Goal: Information Seeking & Learning: Learn about a topic

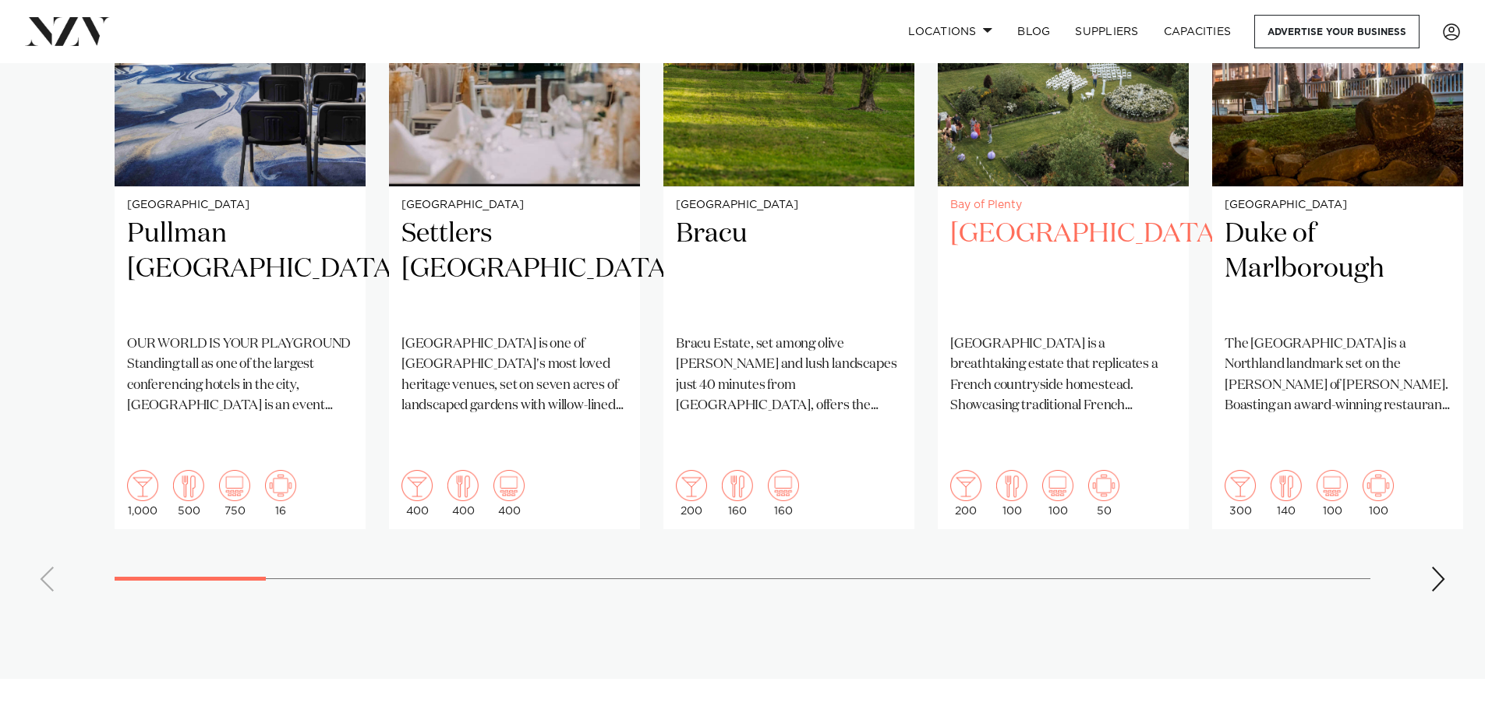
scroll to position [1326, 0]
click at [1434, 566] on div "Next slide" at bounding box center [1439, 578] width 16 height 25
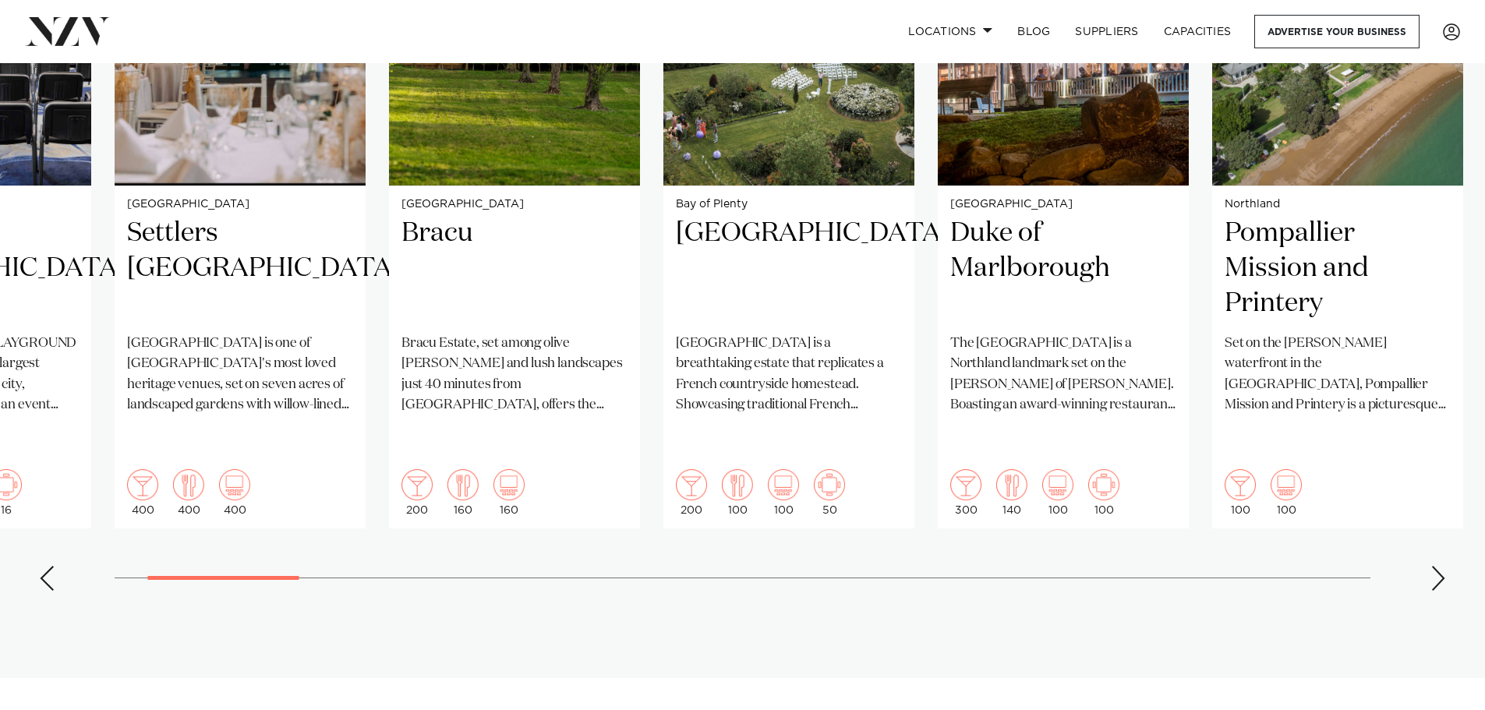
click at [1432, 566] on div "Next slide" at bounding box center [1439, 578] width 16 height 25
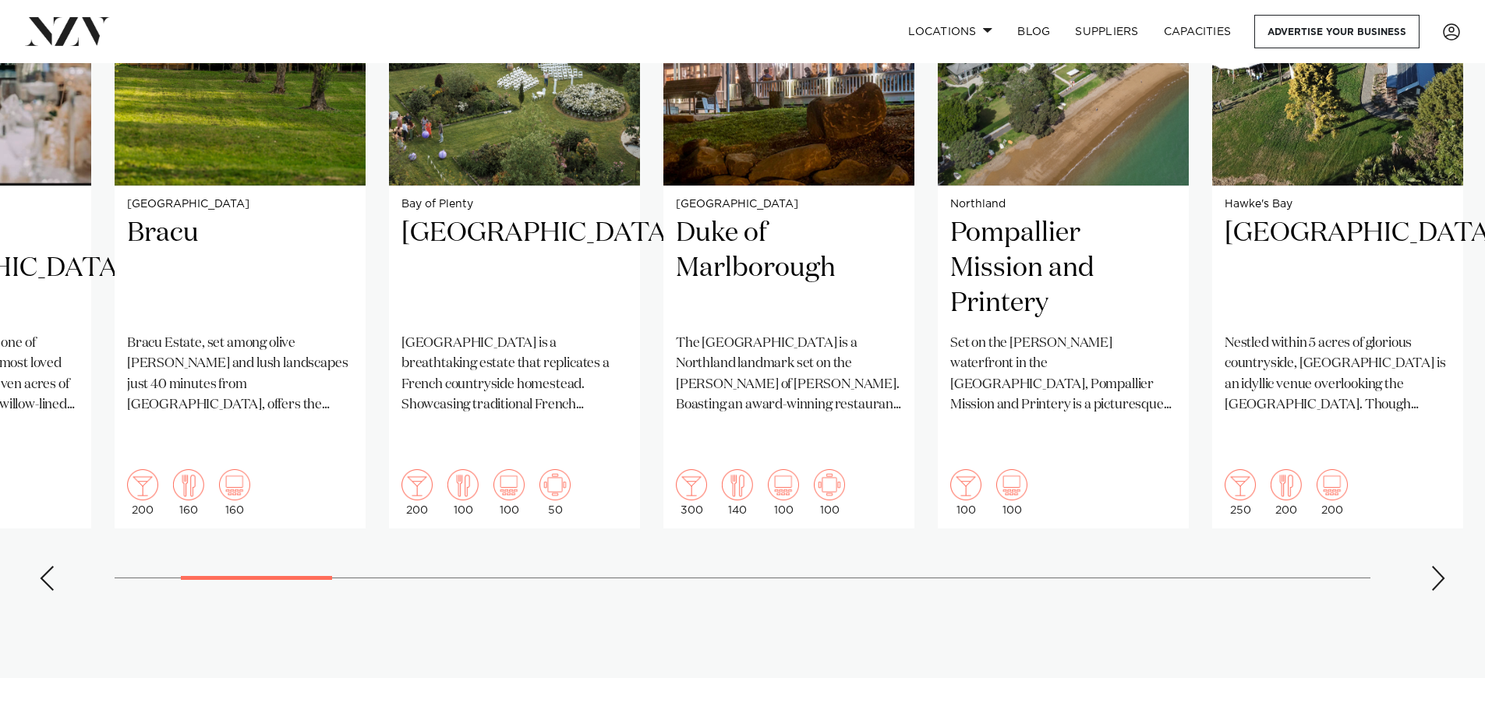
click at [1432, 566] on div "Next slide" at bounding box center [1439, 578] width 16 height 25
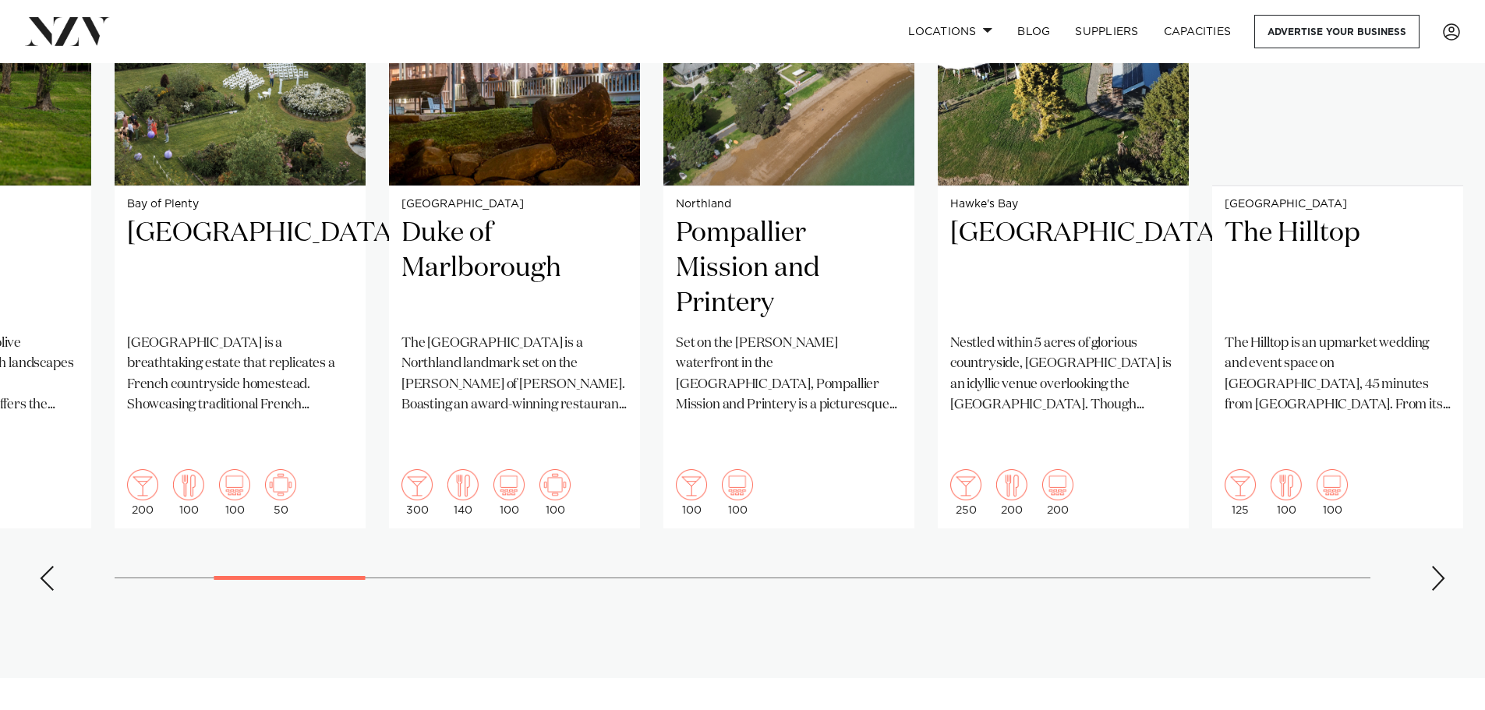
click at [1432, 566] on div "Next slide" at bounding box center [1439, 578] width 16 height 25
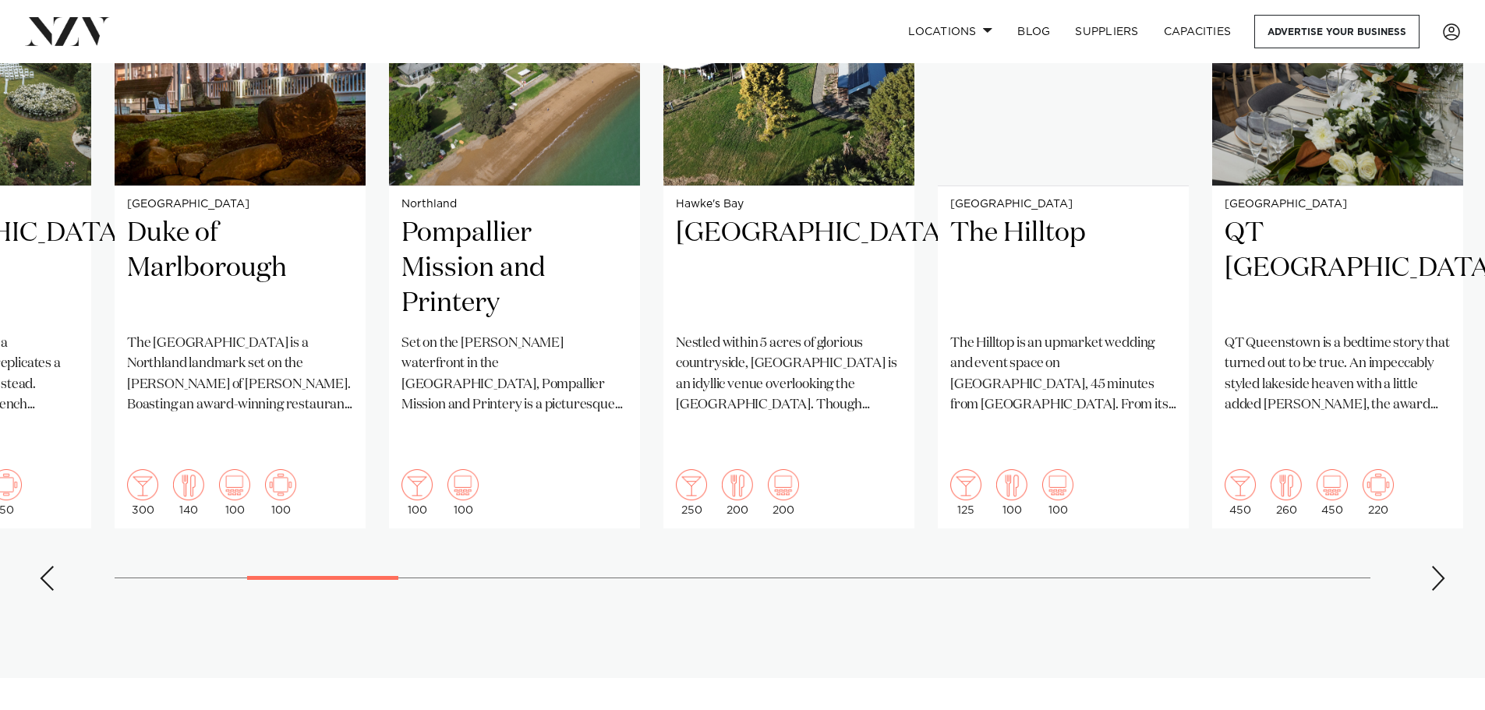
click at [1432, 566] on div "Next slide" at bounding box center [1439, 578] width 16 height 25
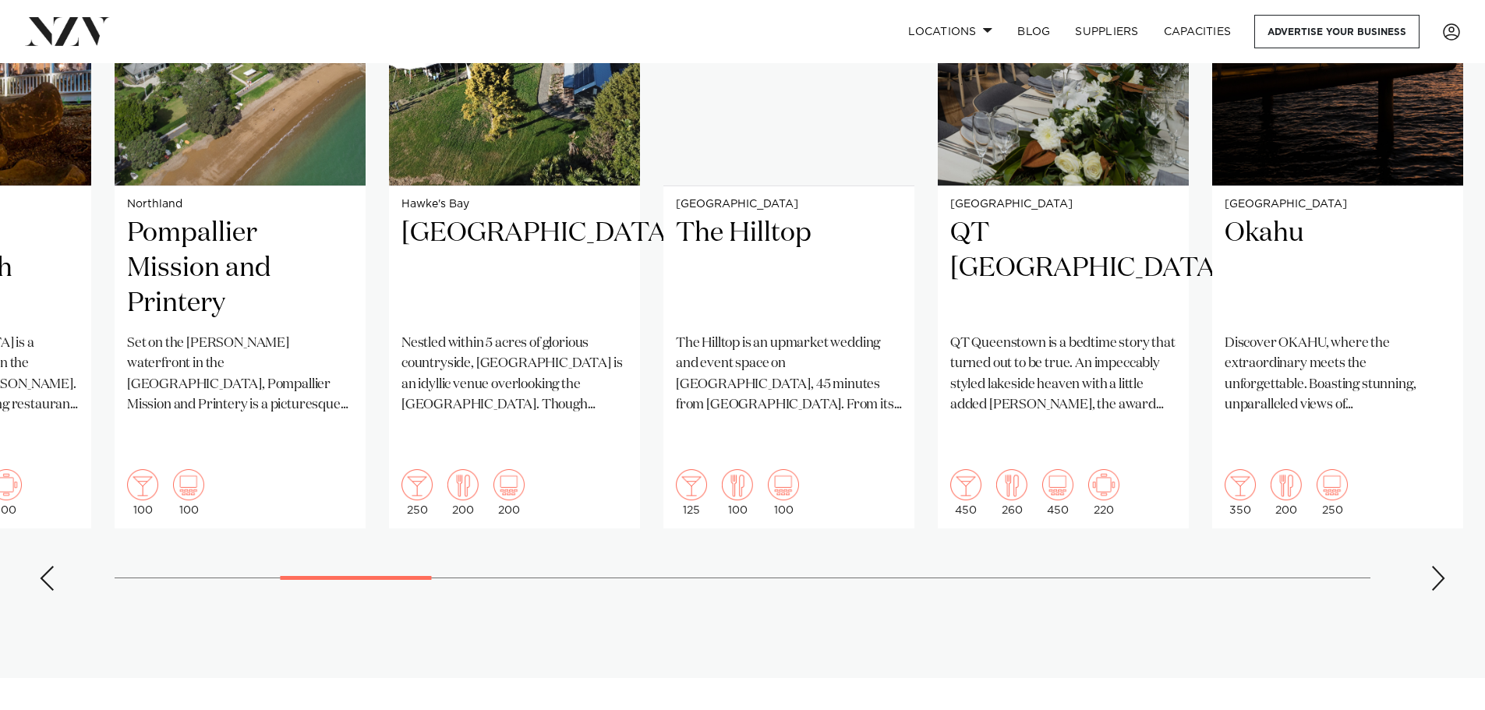
click at [1432, 566] on div "Next slide" at bounding box center [1439, 578] width 16 height 25
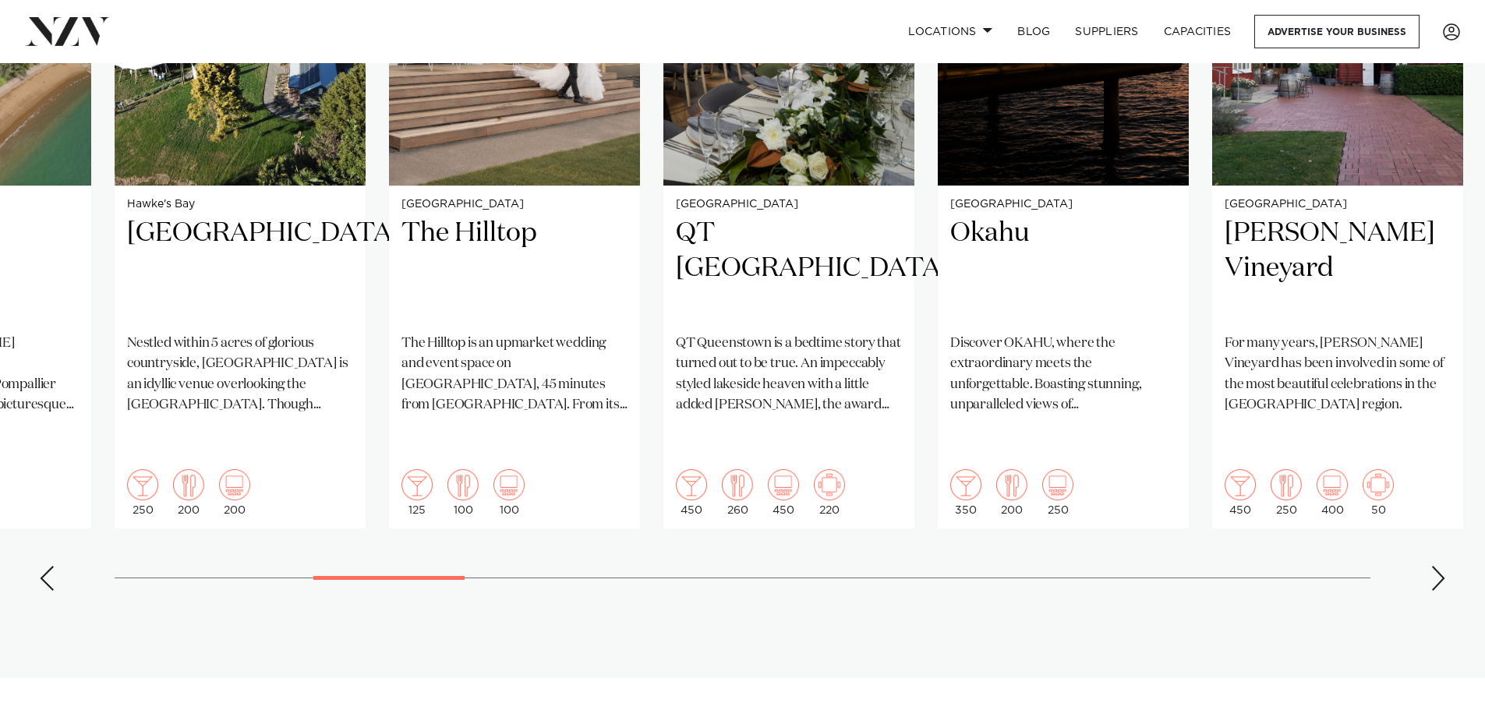
click at [1432, 566] on div "Next slide" at bounding box center [1439, 578] width 16 height 25
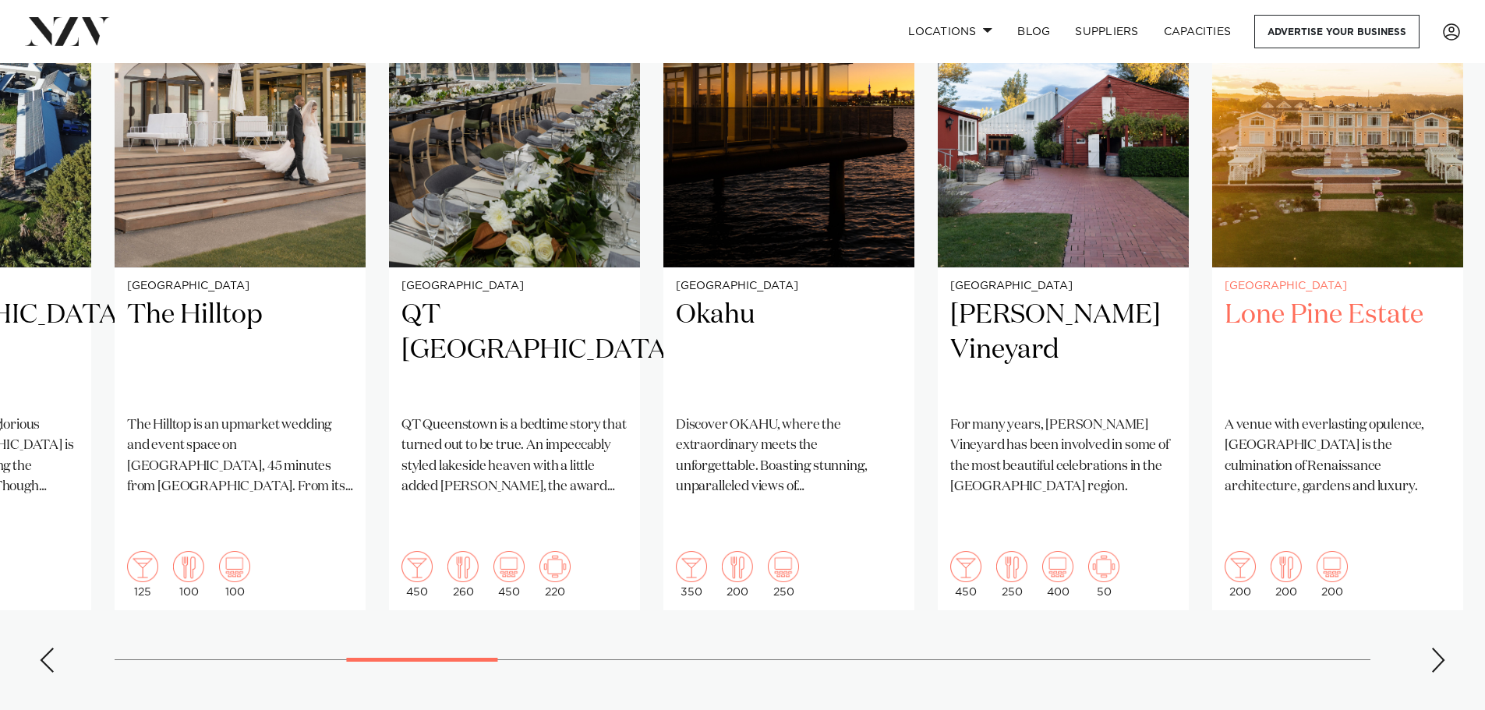
scroll to position [1248, 0]
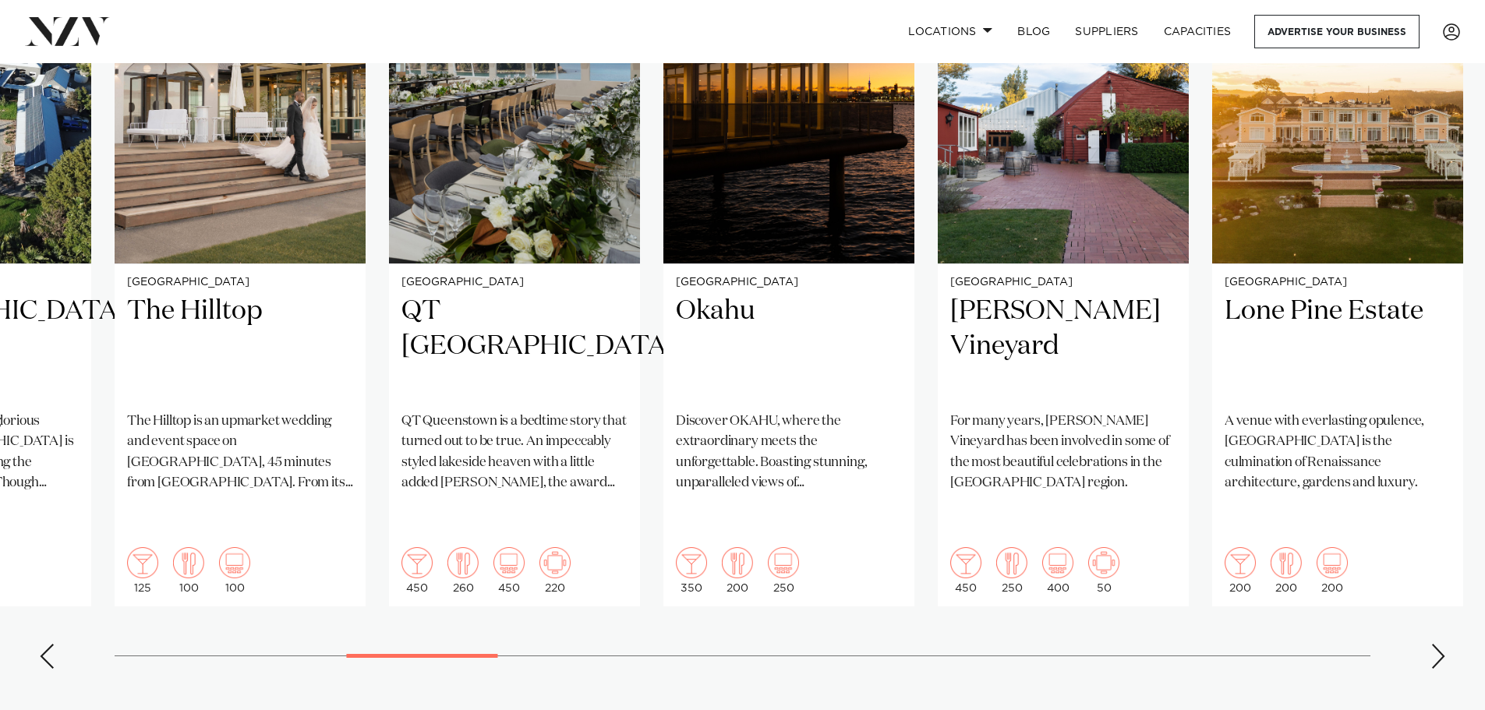
click at [1442, 644] on div "Next slide" at bounding box center [1439, 656] width 16 height 25
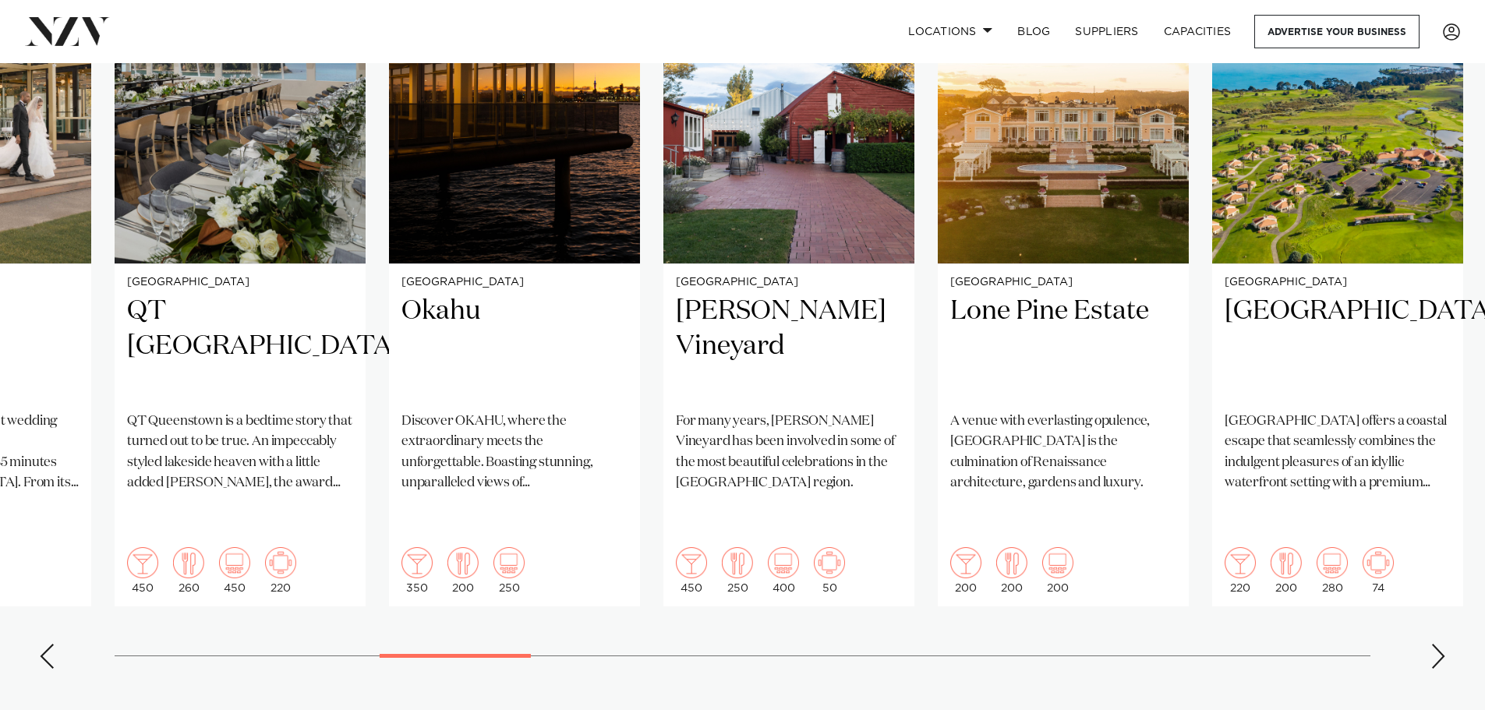
click at [1442, 644] on div "Next slide" at bounding box center [1439, 656] width 16 height 25
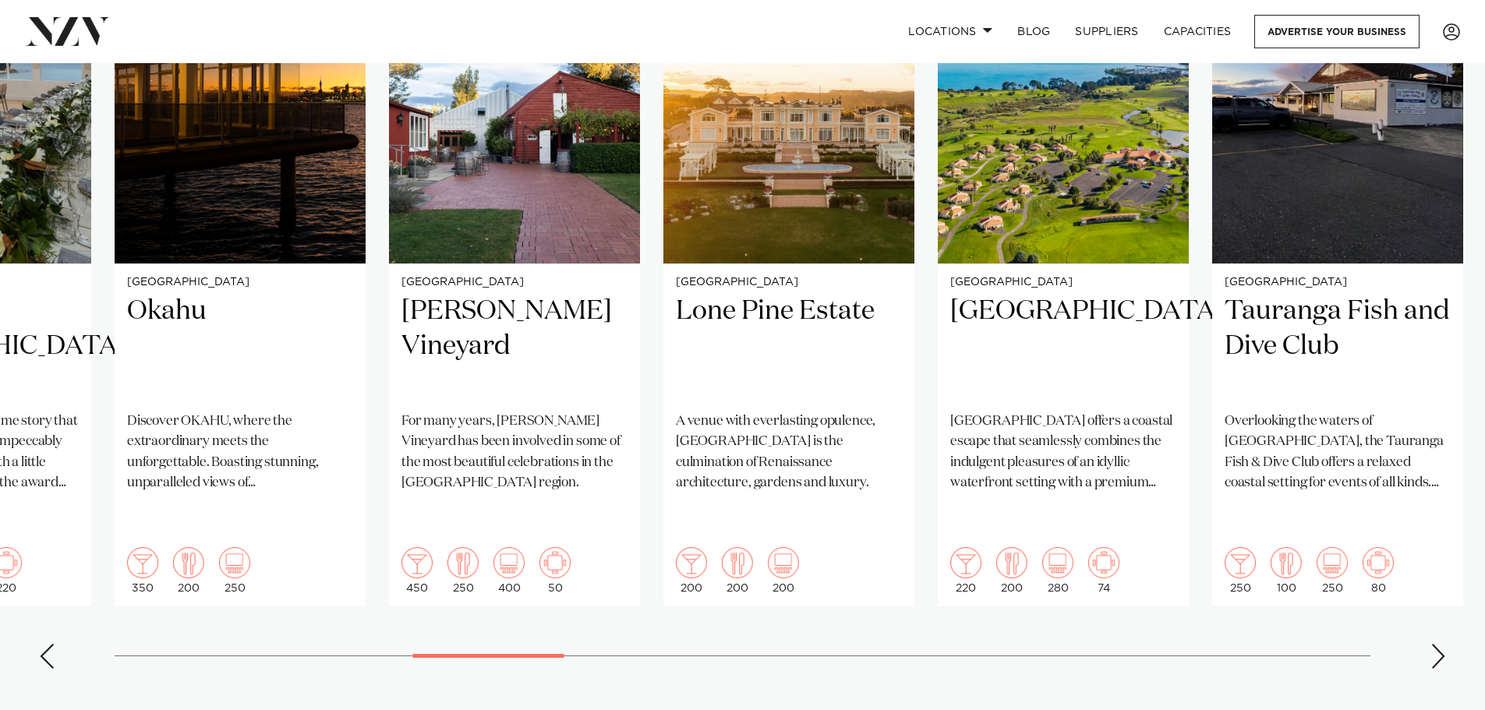
click at [1442, 644] on div "Next slide" at bounding box center [1439, 656] width 16 height 25
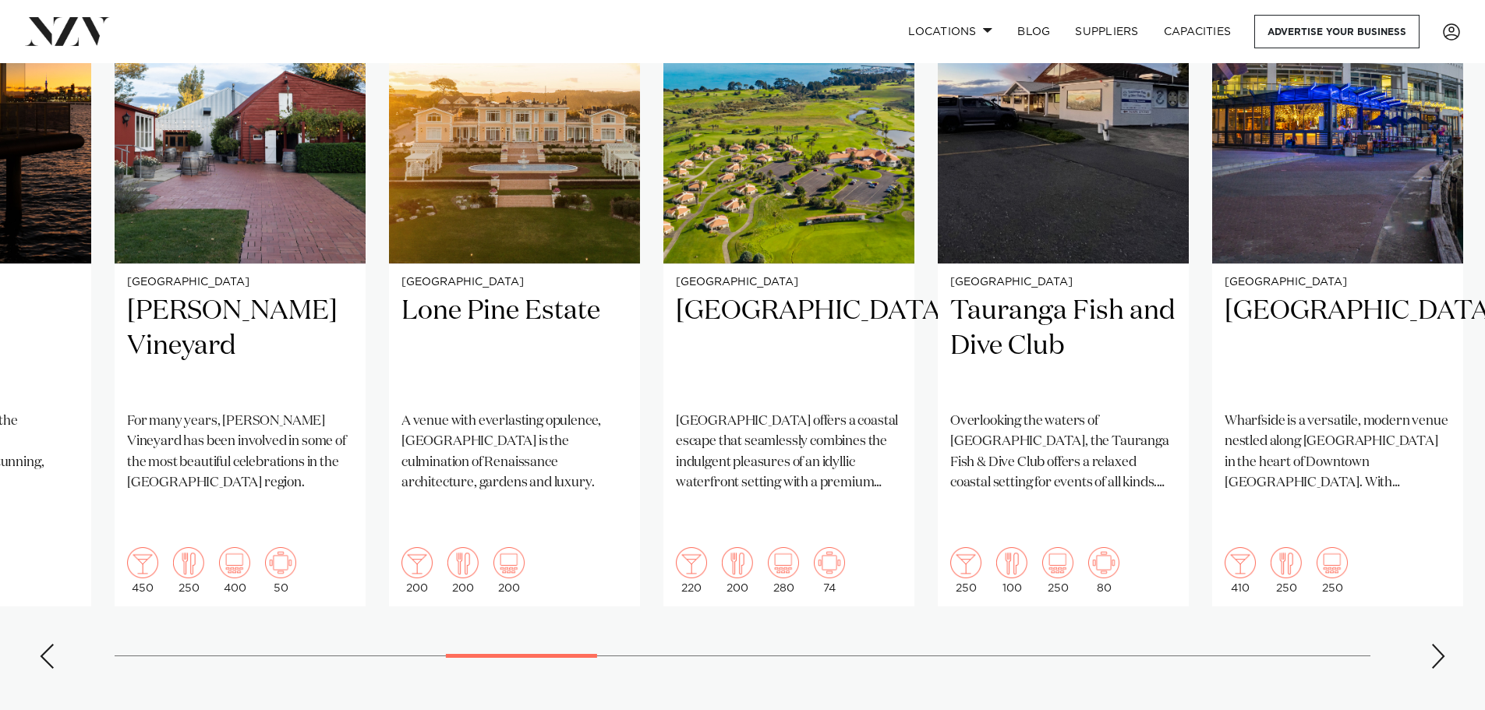
click at [1442, 644] on div "Next slide" at bounding box center [1439, 656] width 16 height 25
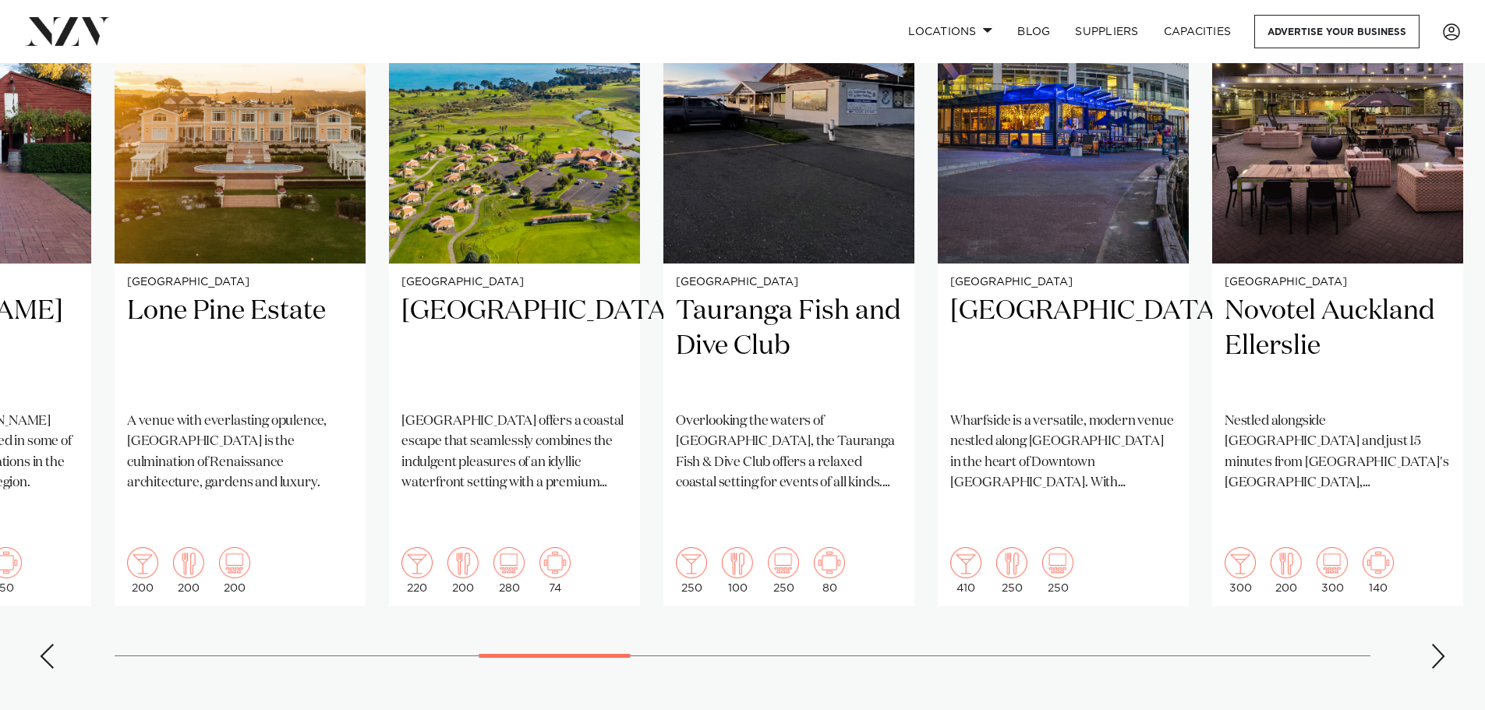
click at [1442, 644] on div "Next slide" at bounding box center [1439, 656] width 16 height 25
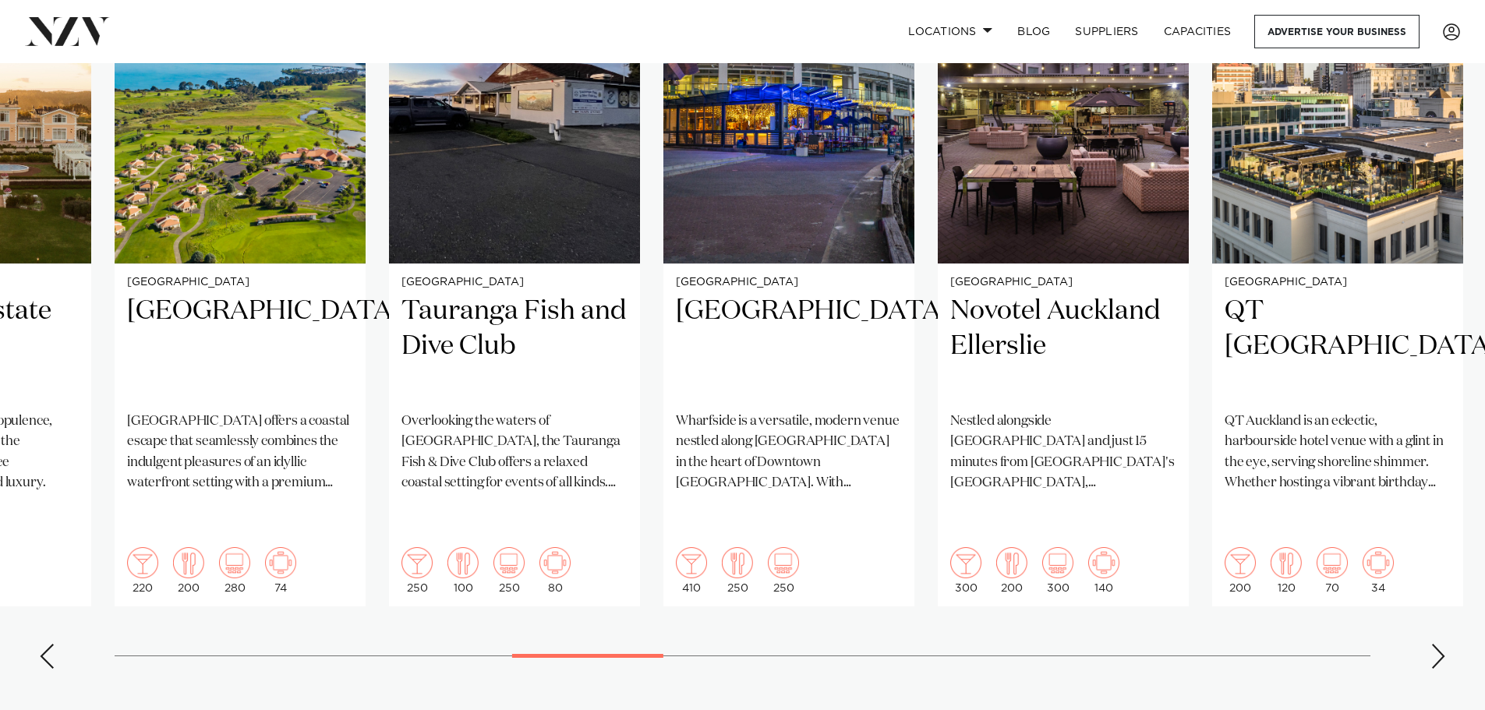
click at [1442, 644] on div "Next slide" at bounding box center [1439, 656] width 16 height 25
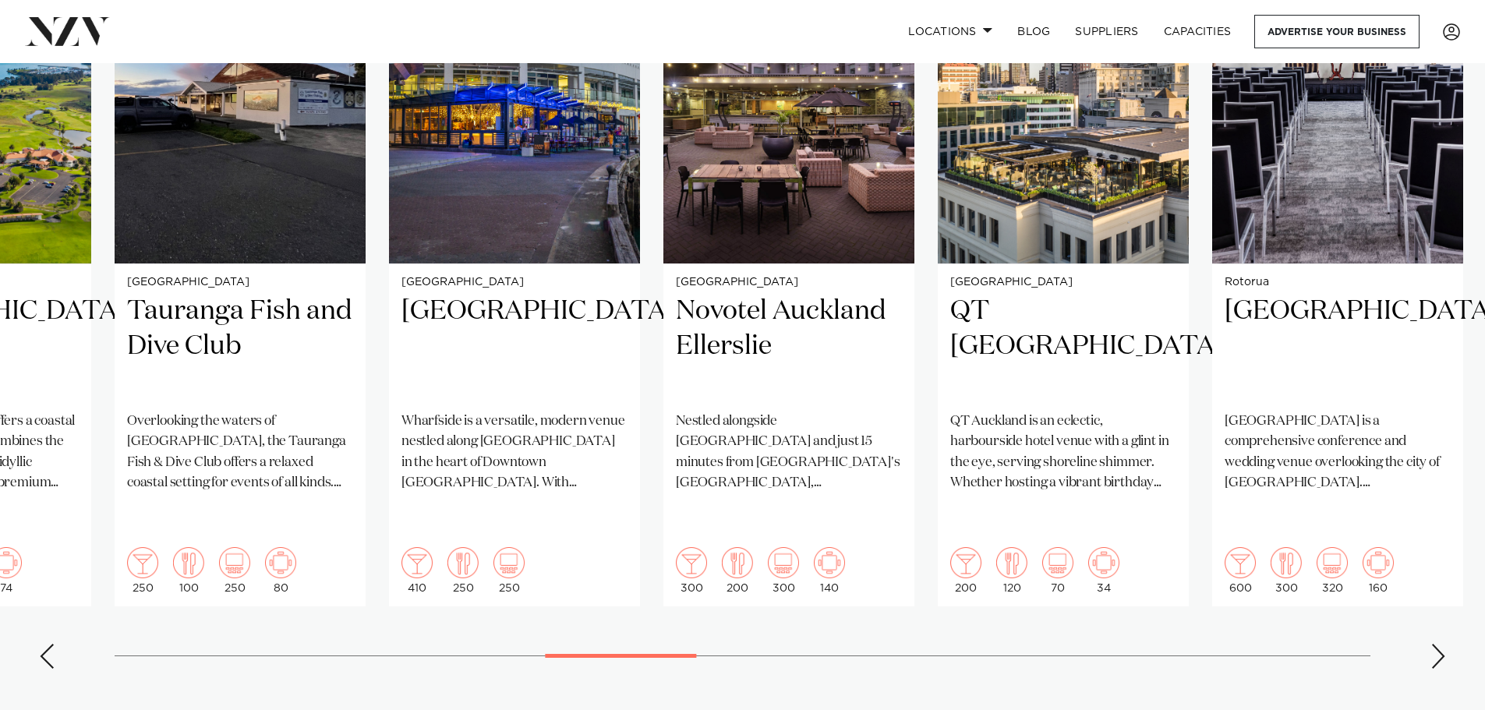
click at [1442, 644] on div "Next slide" at bounding box center [1439, 656] width 16 height 25
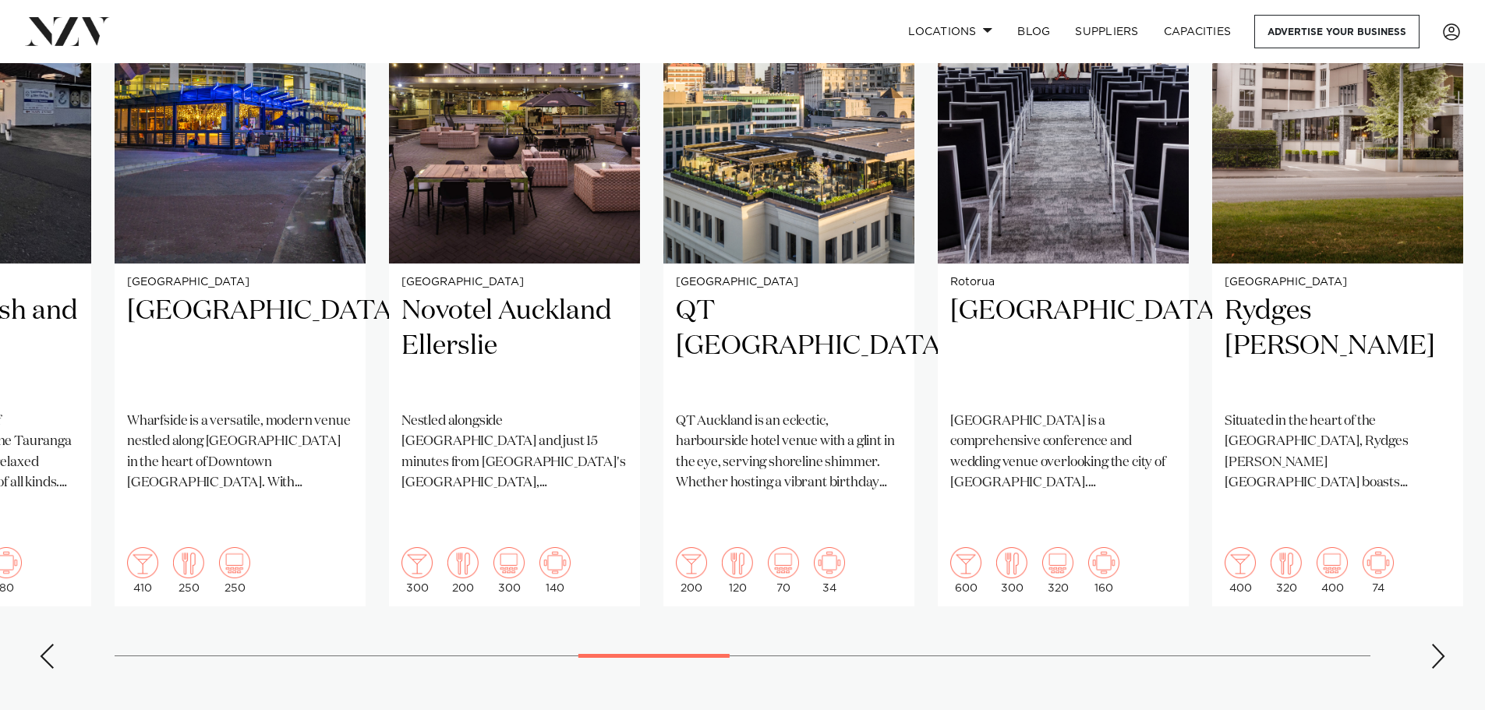
click at [1442, 644] on div "Next slide" at bounding box center [1439, 656] width 16 height 25
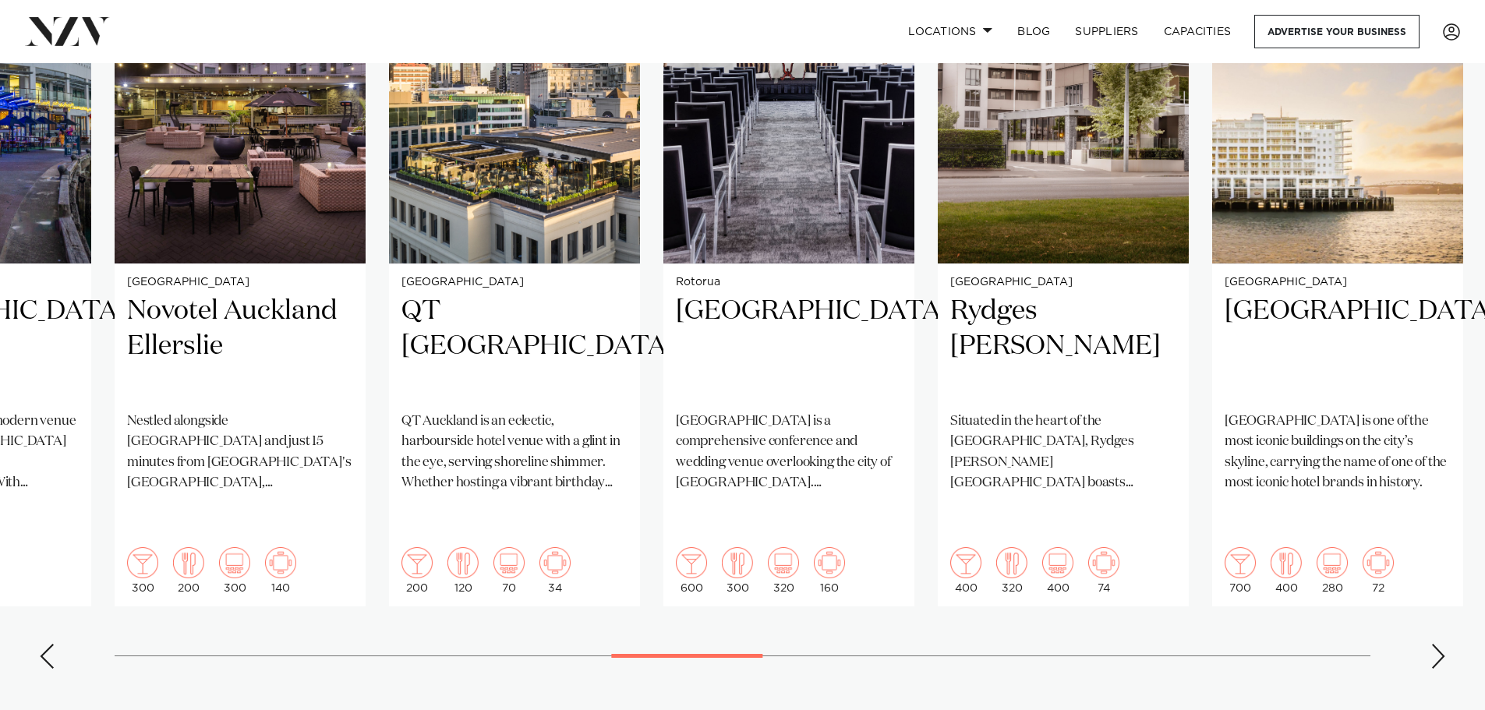
click at [1442, 644] on div "Next slide" at bounding box center [1439, 656] width 16 height 25
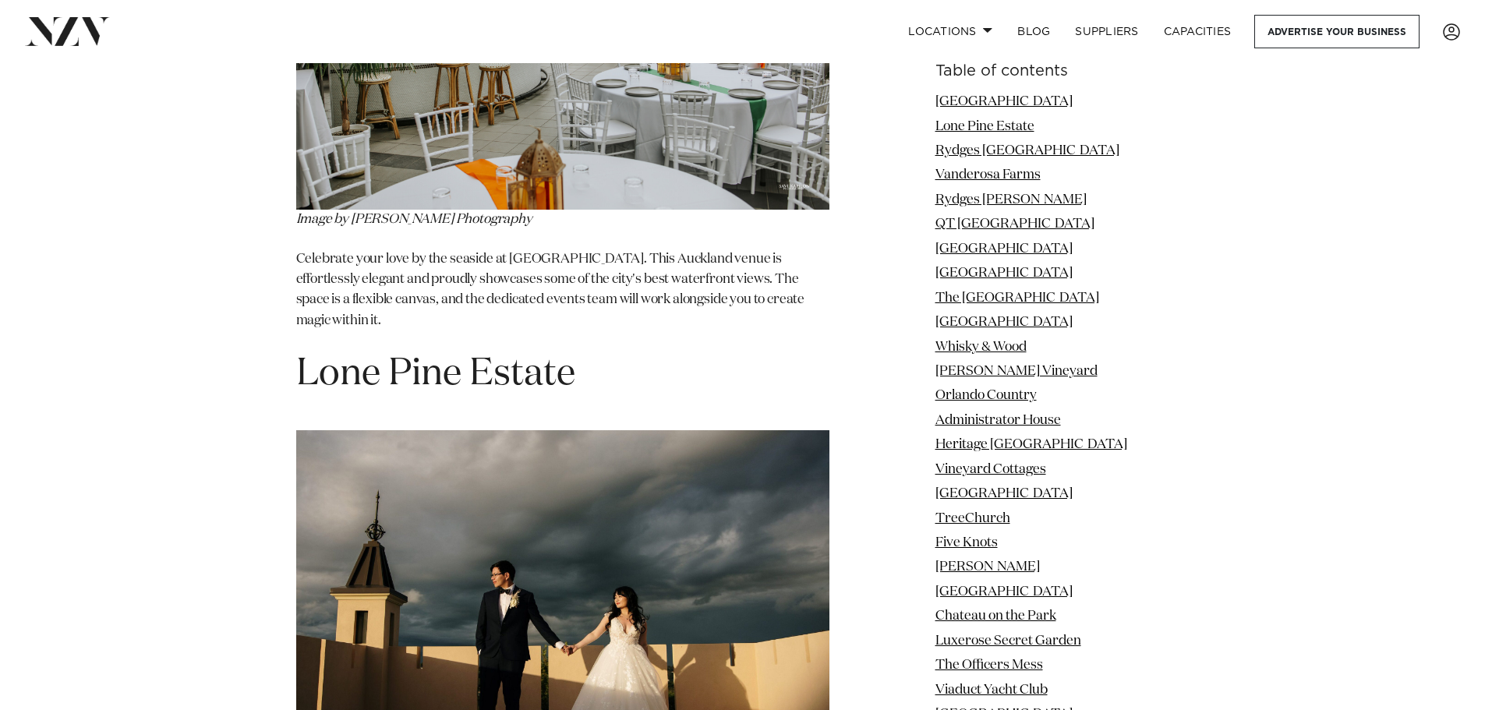
scroll to position [2339, 0]
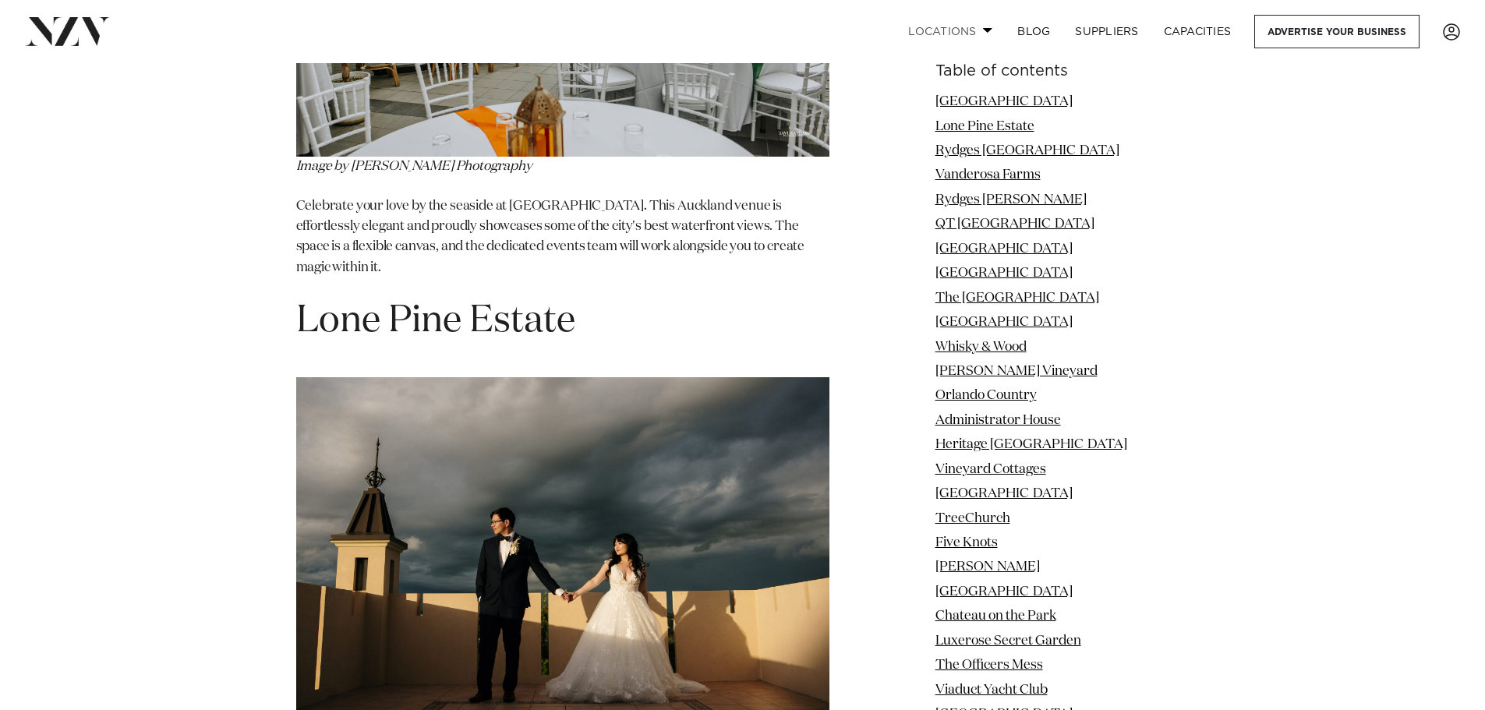
click at [960, 31] on link "Locations" at bounding box center [950, 32] width 109 height 34
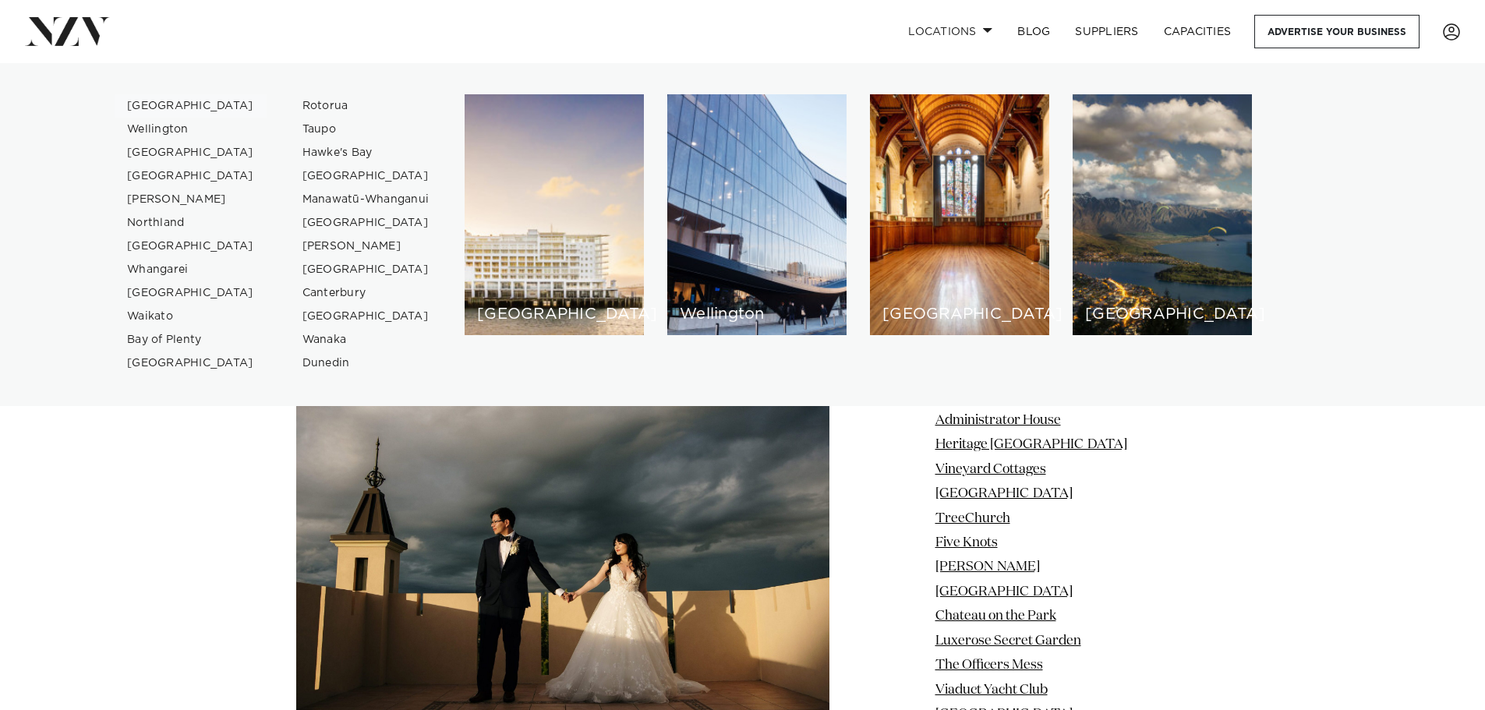
click at [170, 108] on link "[GEOGRAPHIC_DATA]" at bounding box center [191, 105] width 152 height 23
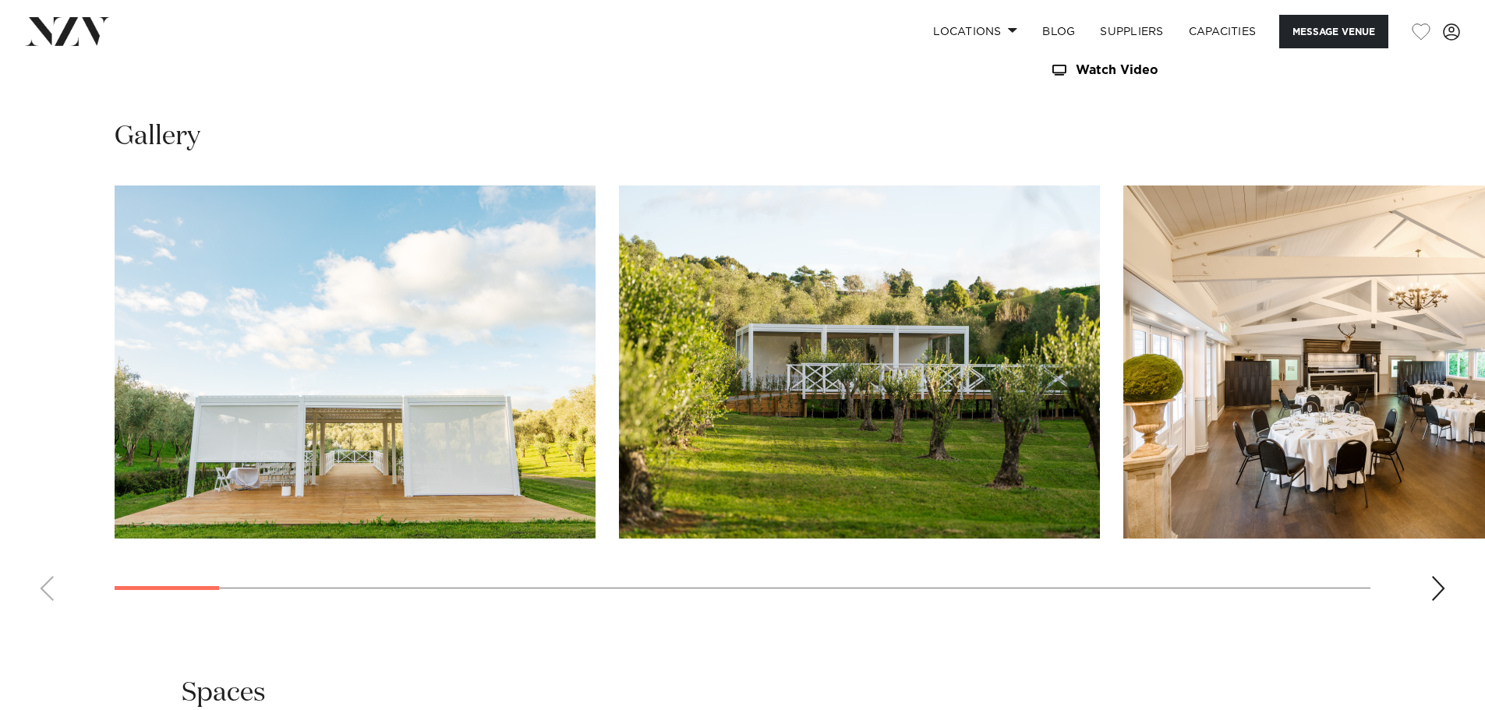
scroll to position [1715, 0]
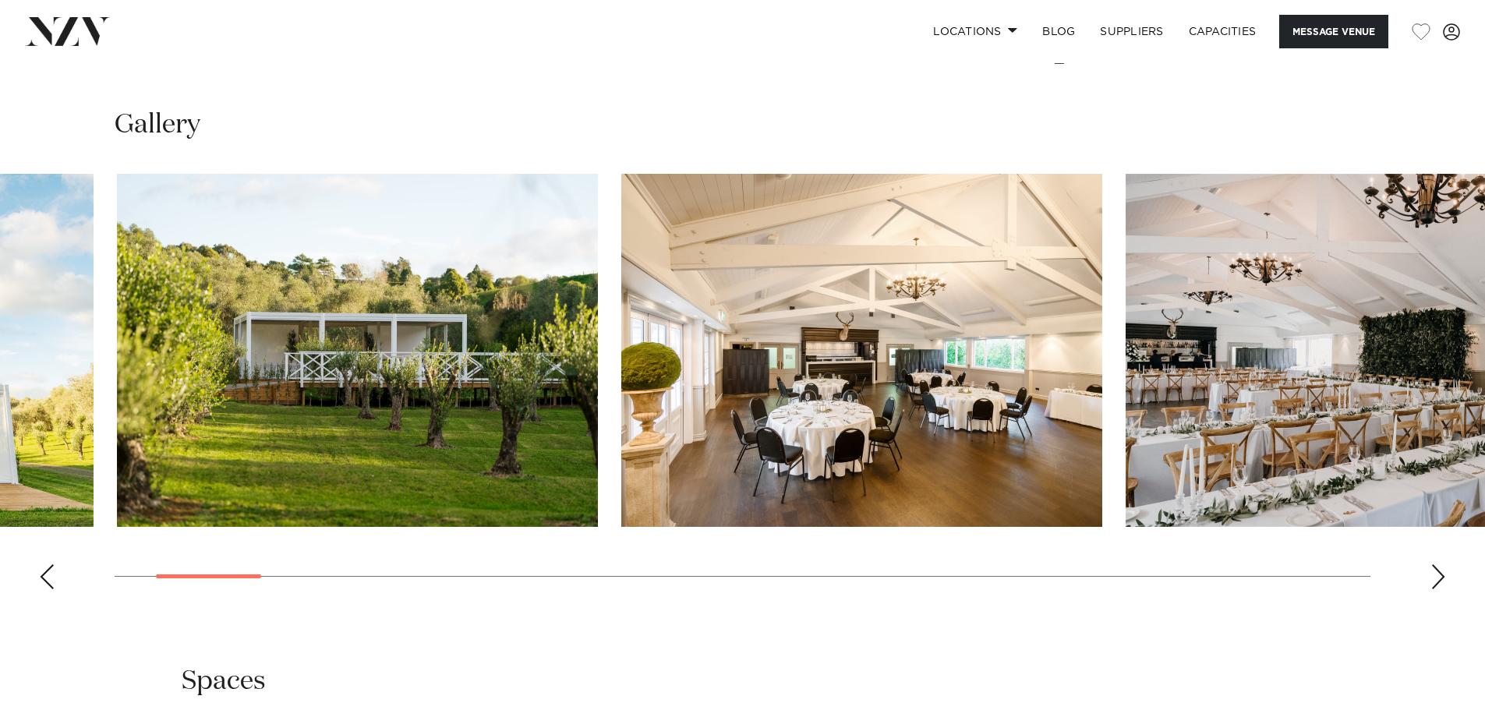
click at [584, 427] on div at bounding box center [240, 350] width 1256 height 353
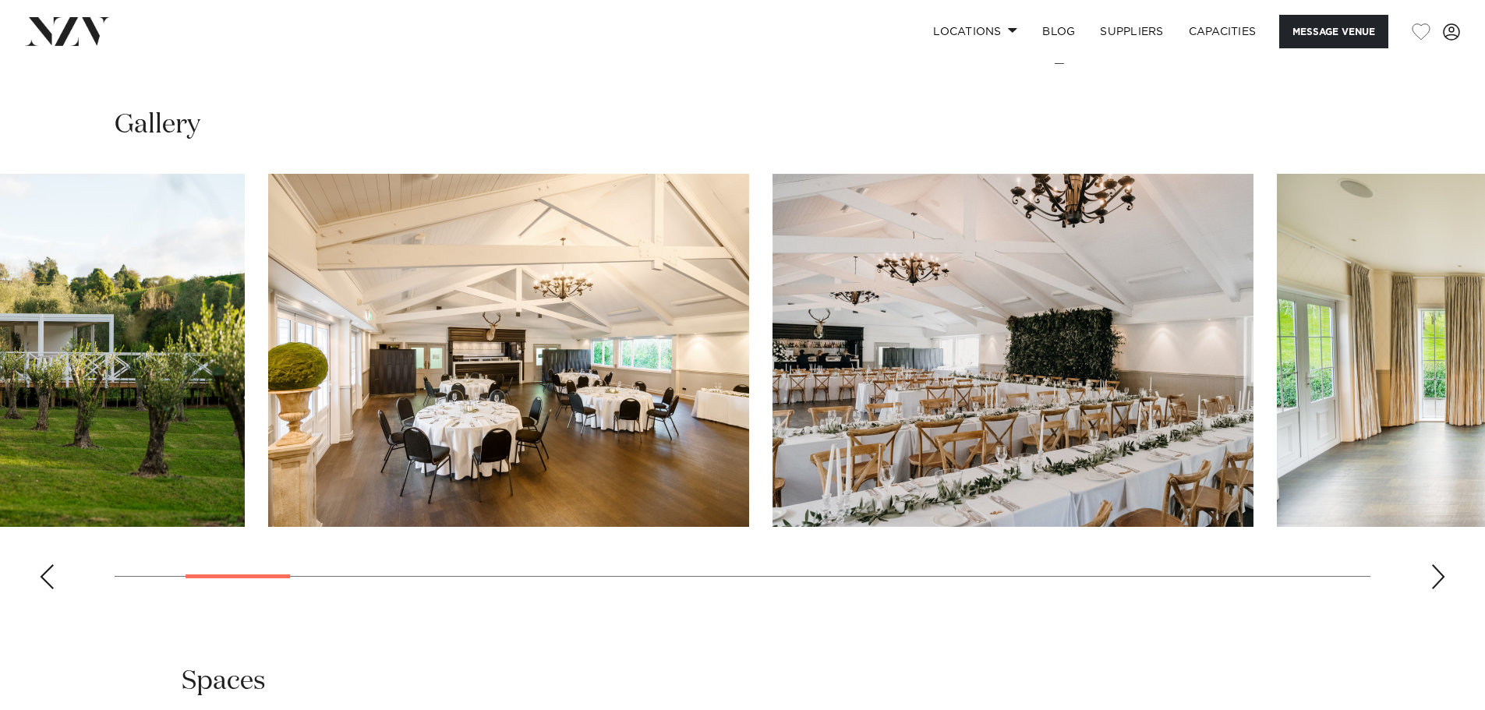
click at [773, 436] on img "4 / 30" at bounding box center [1013, 350] width 481 height 353
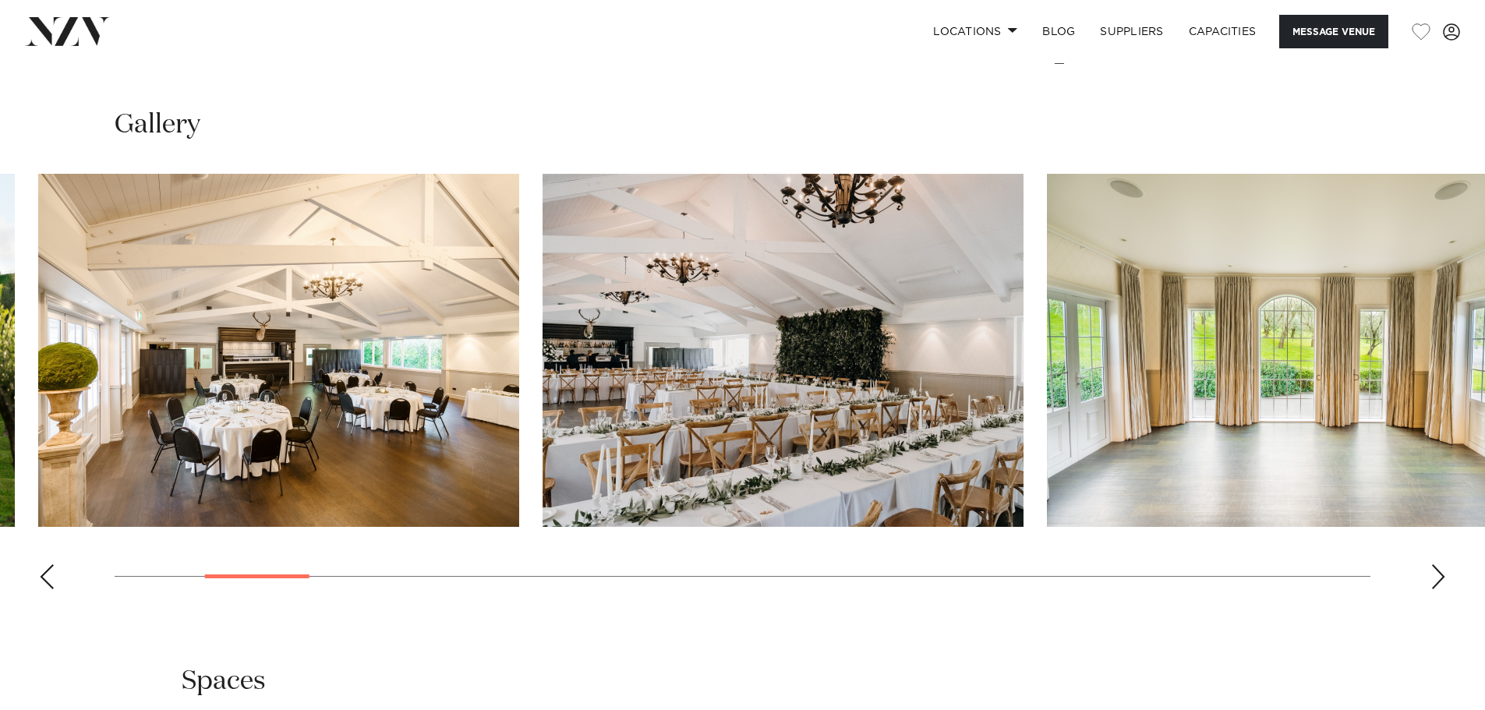
click at [1047, 383] on img "5 / 30" at bounding box center [1287, 350] width 481 height 353
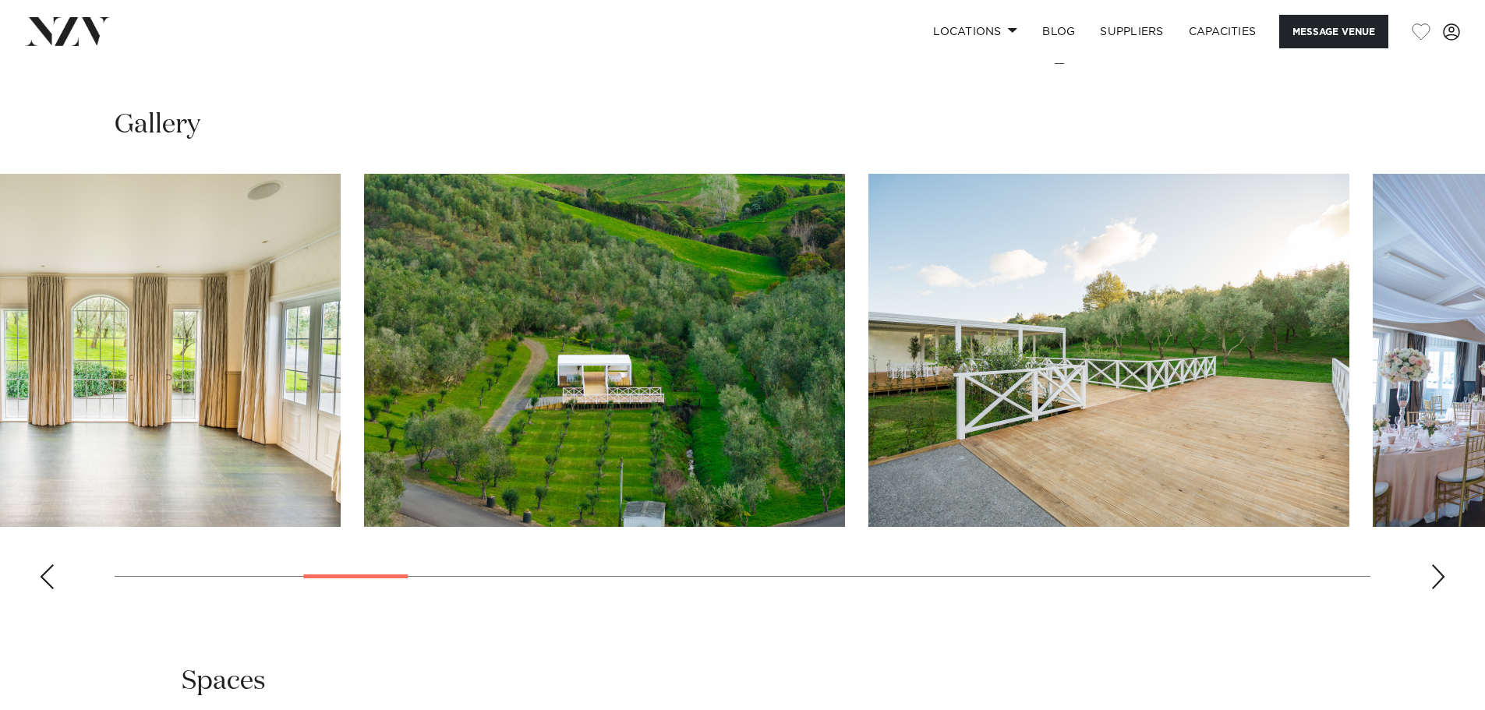
click at [364, 382] on img "6 / 30" at bounding box center [604, 350] width 481 height 353
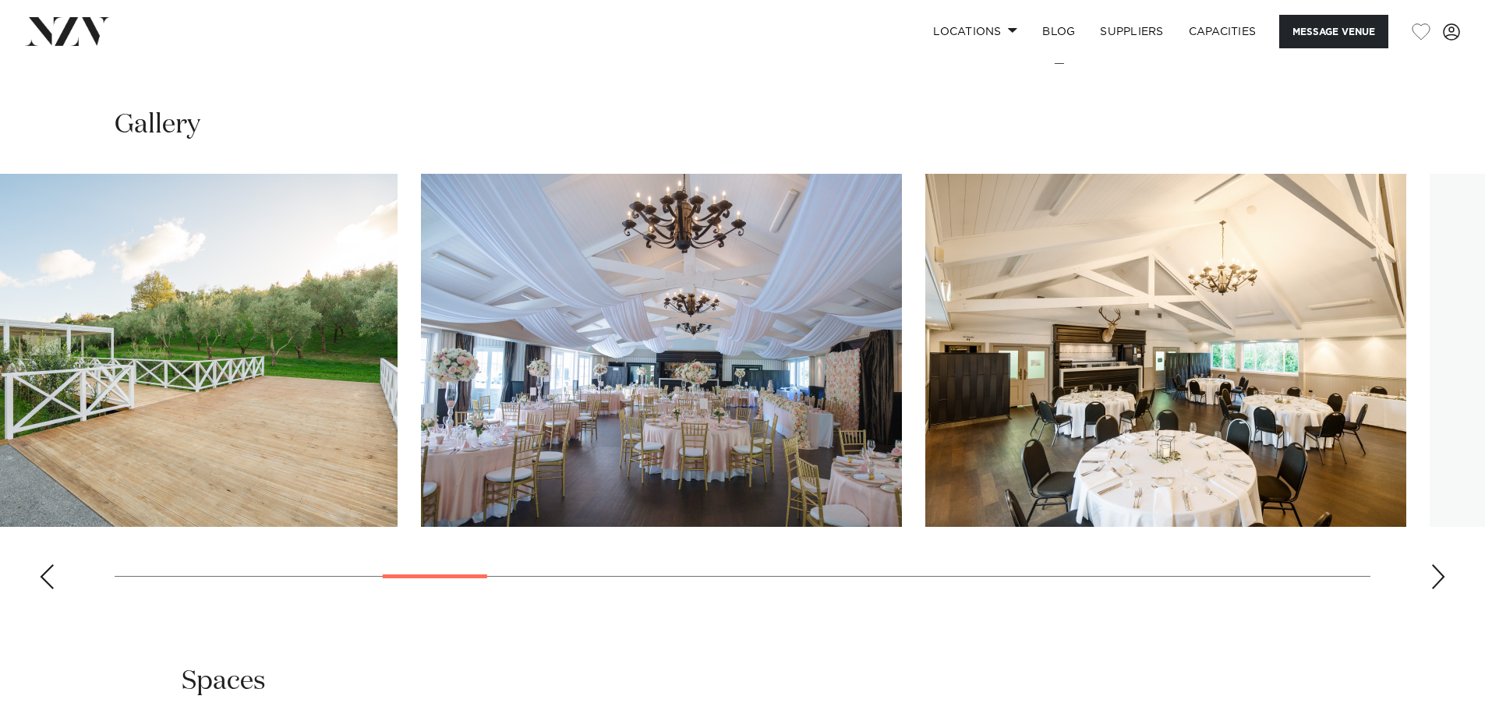
click at [513, 430] on img "8 / 30" at bounding box center [661, 350] width 481 height 353
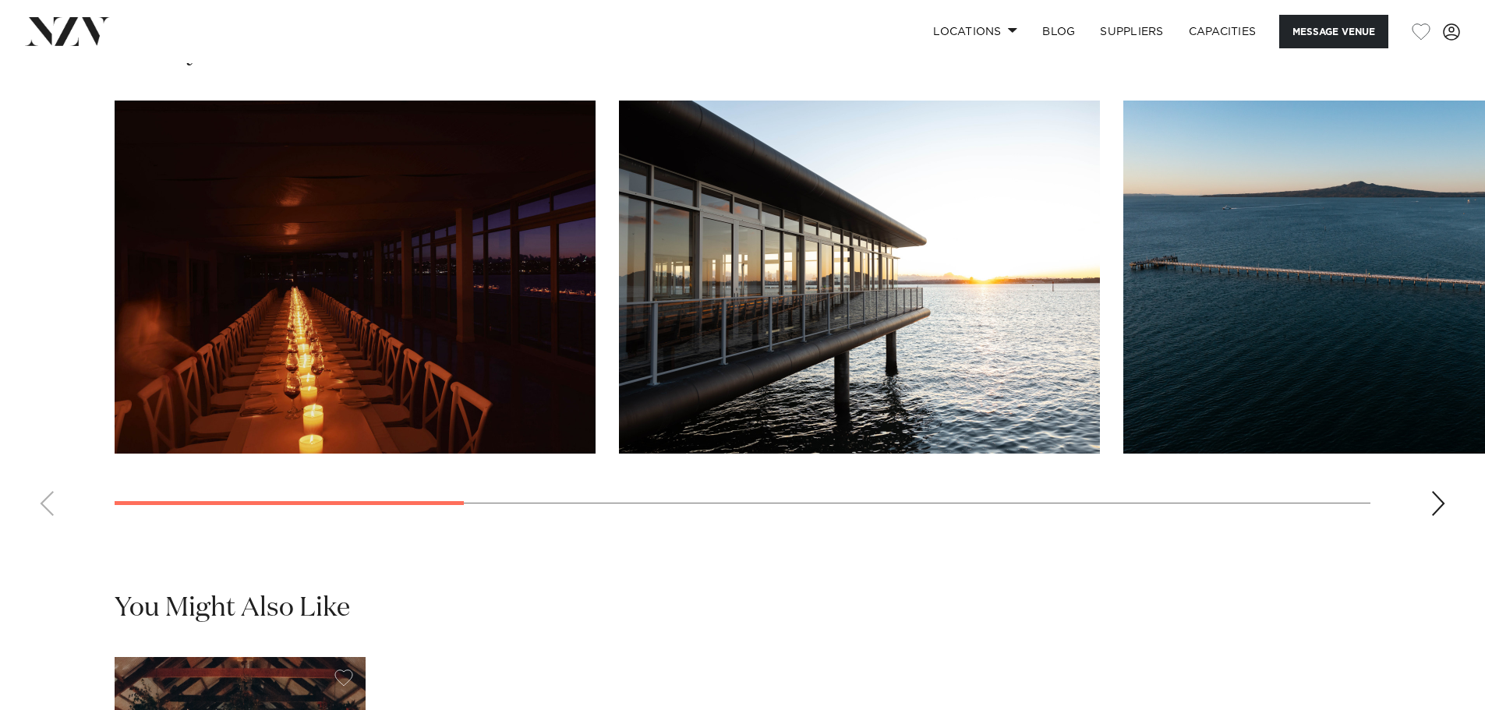
scroll to position [1560, 0]
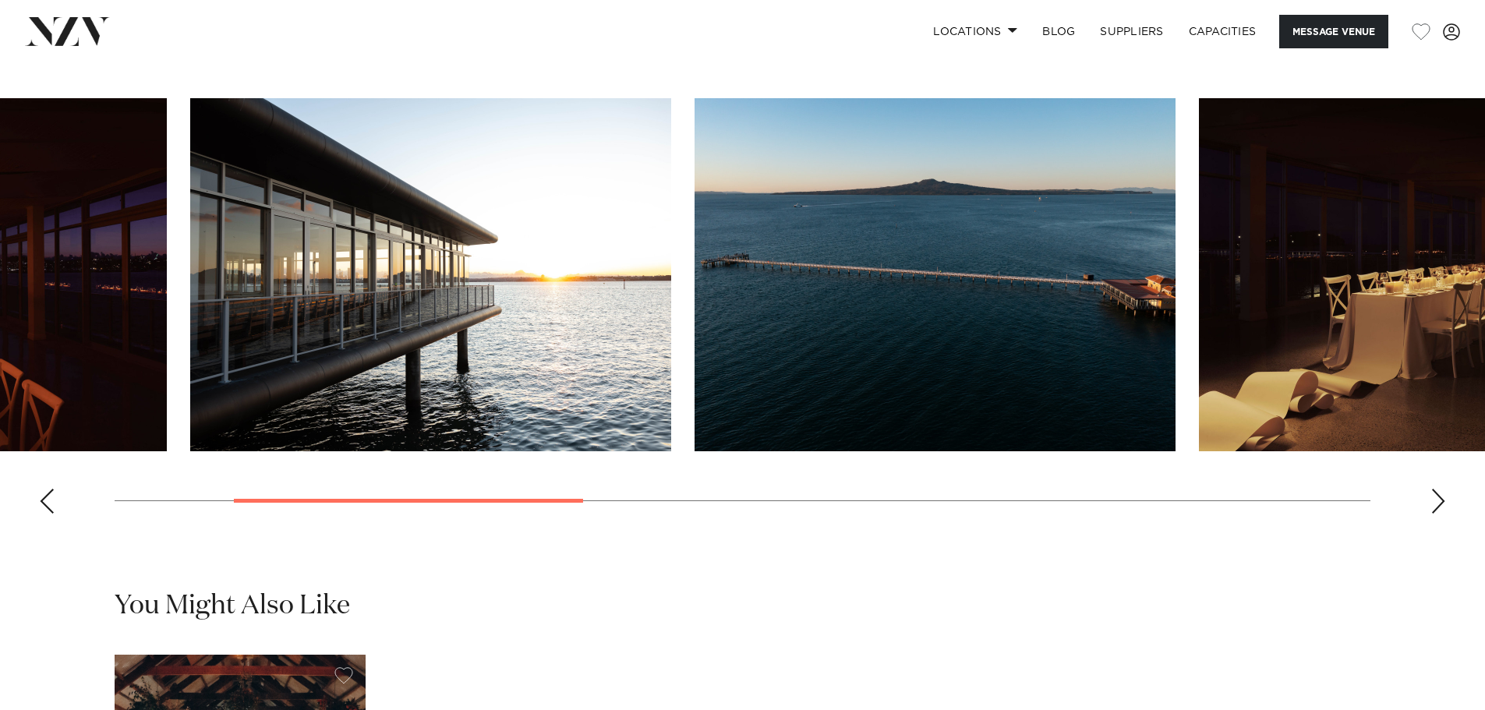
click at [502, 406] on img "2 / 9" at bounding box center [430, 274] width 481 height 353
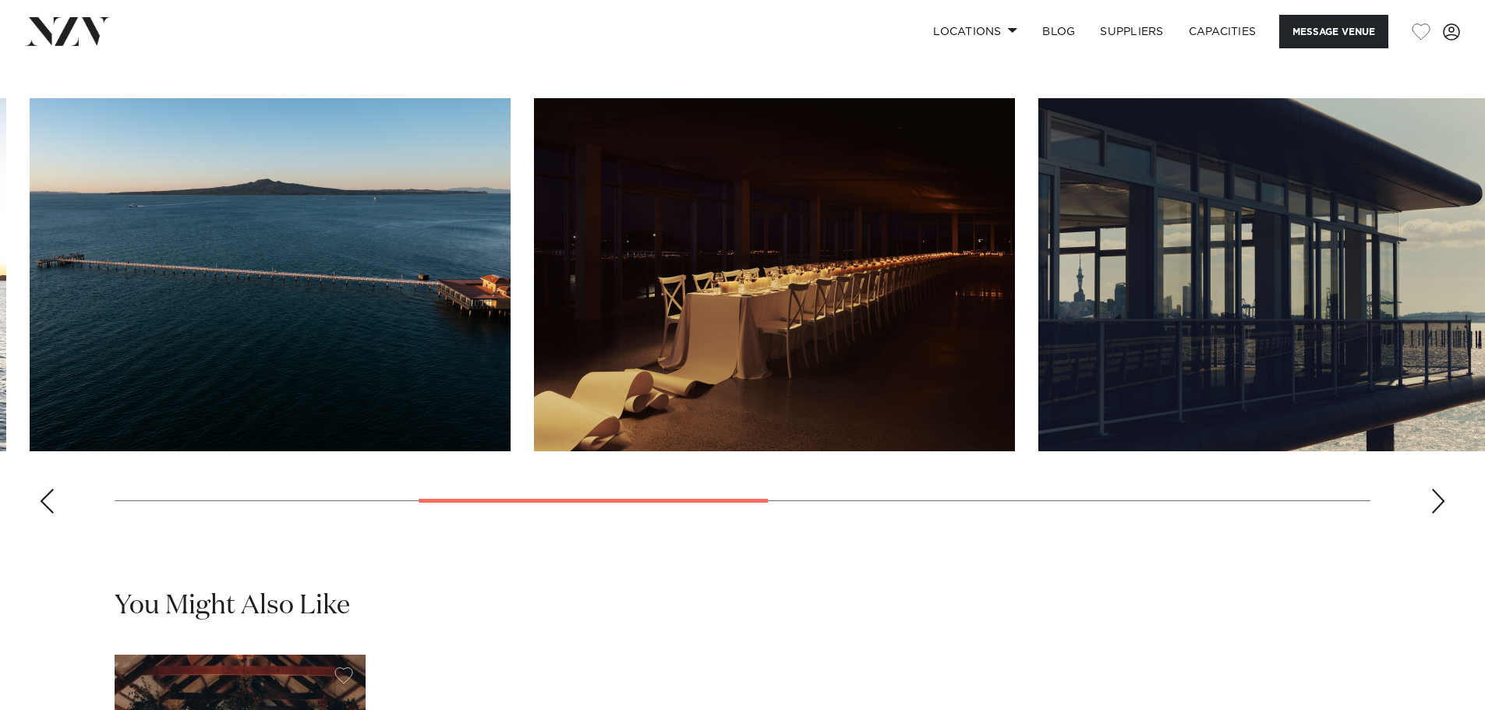
click at [654, 434] on img "4 / 9" at bounding box center [774, 274] width 481 height 353
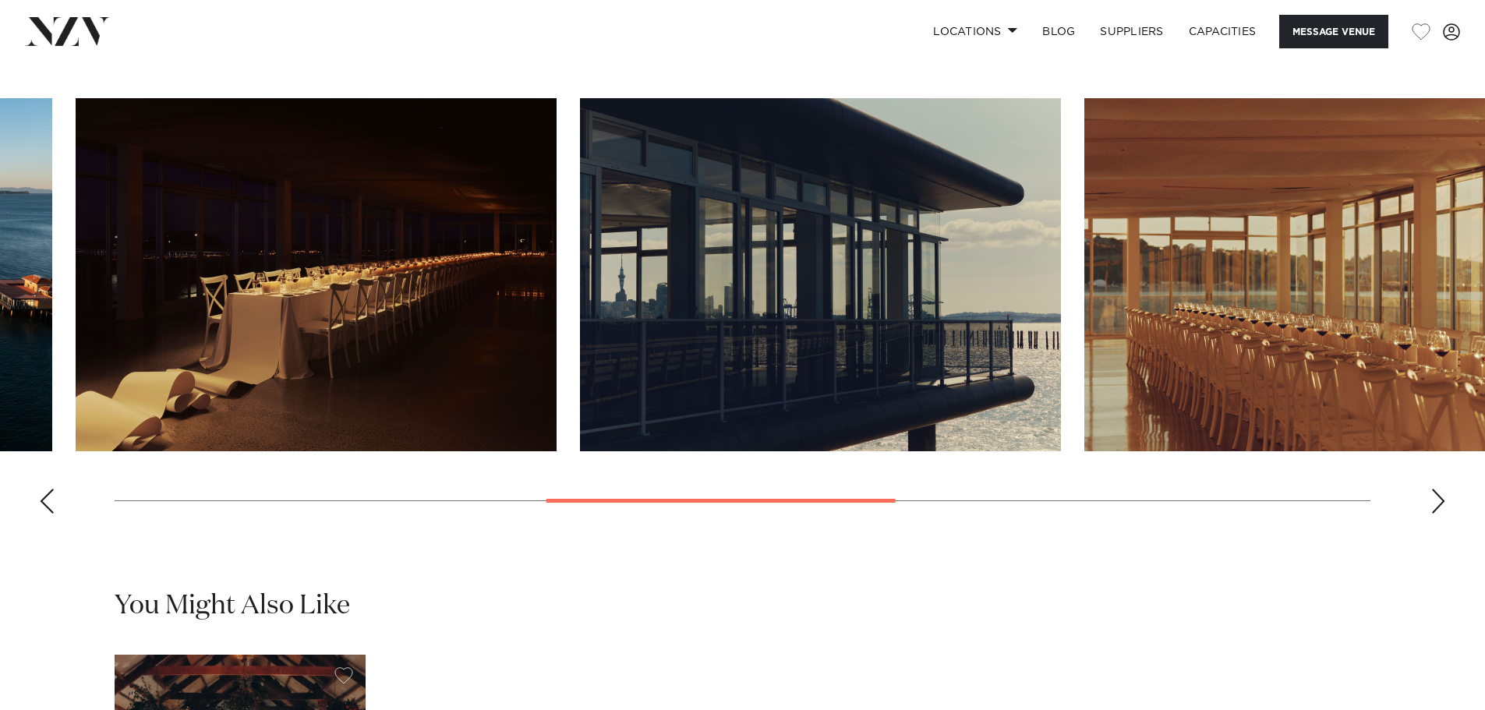
click at [299, 450] on img "4 / 9" at bounding box center [316, 274] width 481 height 353
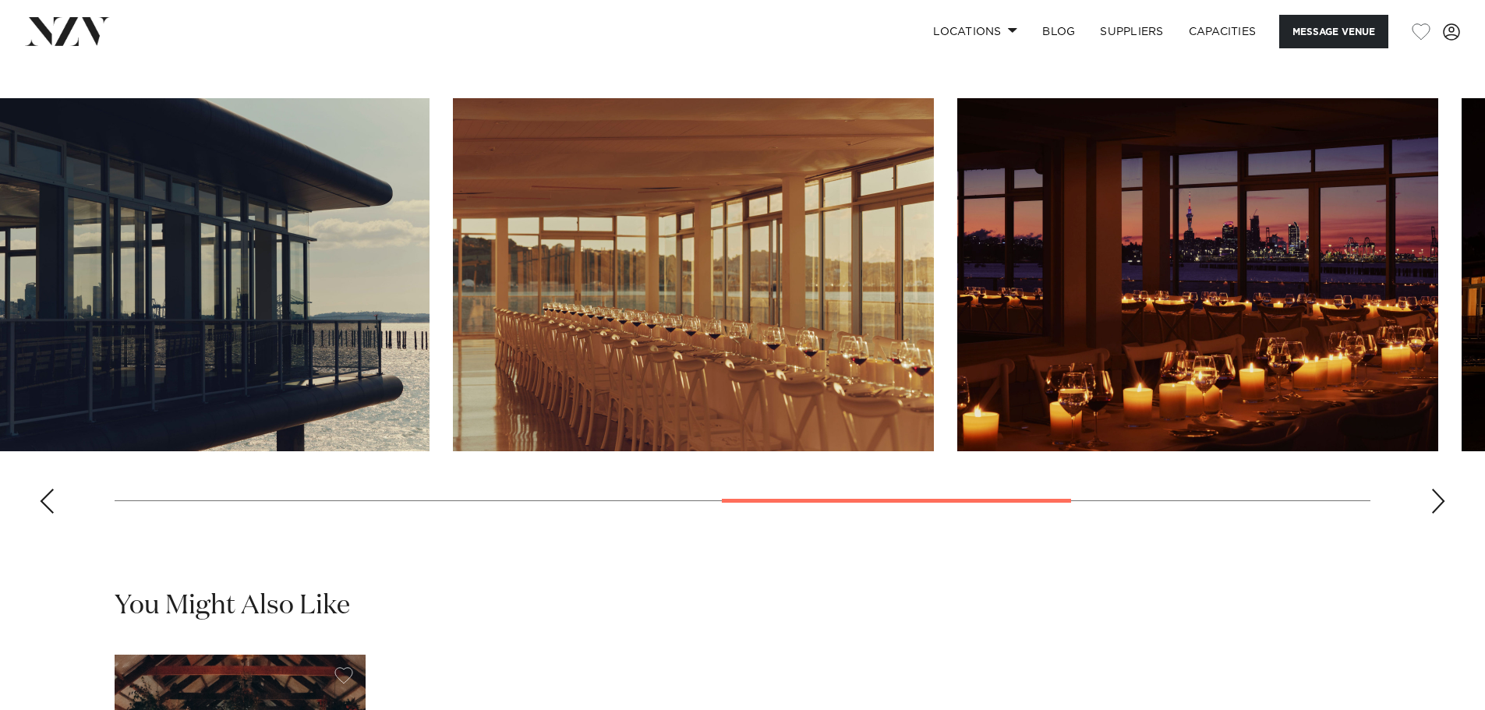
click at [413, 438] on img "5 / 9" at bounding box center [189, 274] width 481 height 353
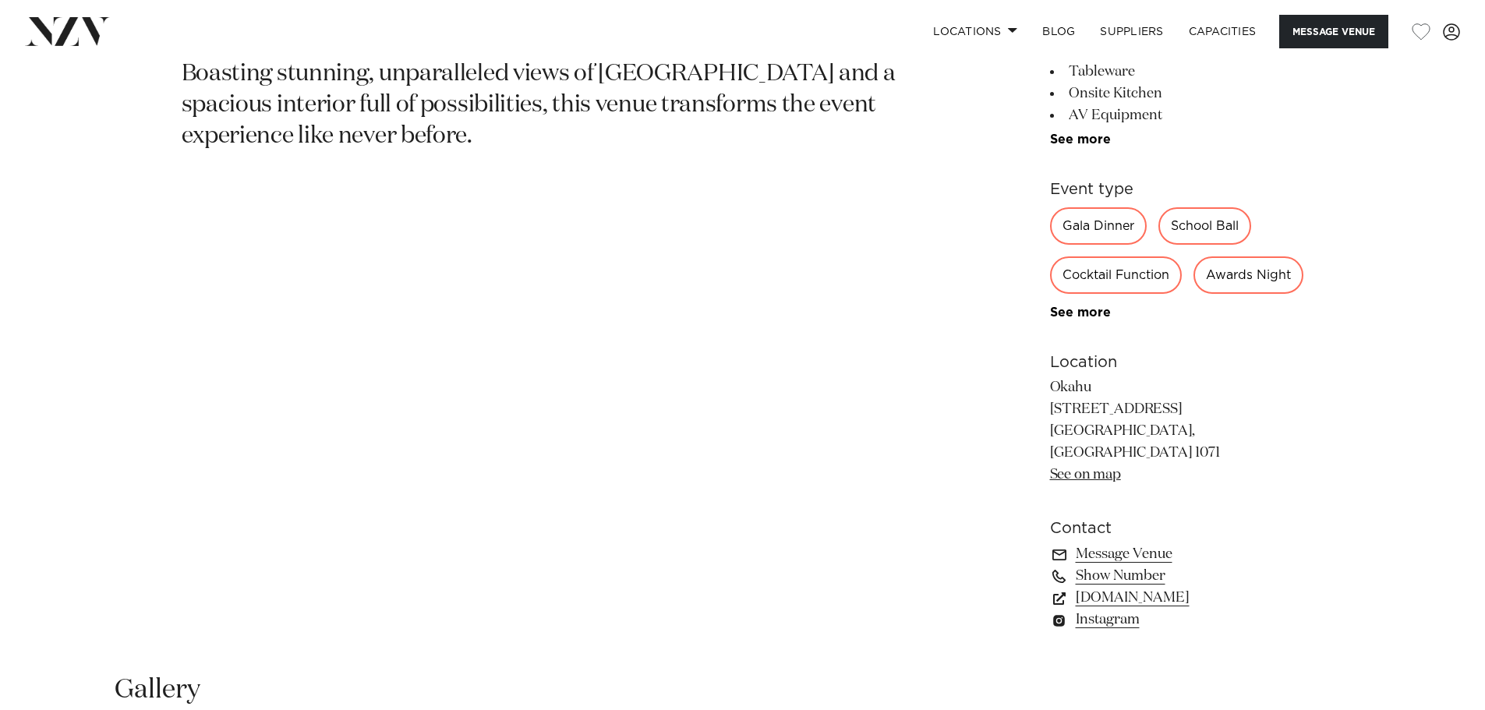
scroll to position [1008, 0]
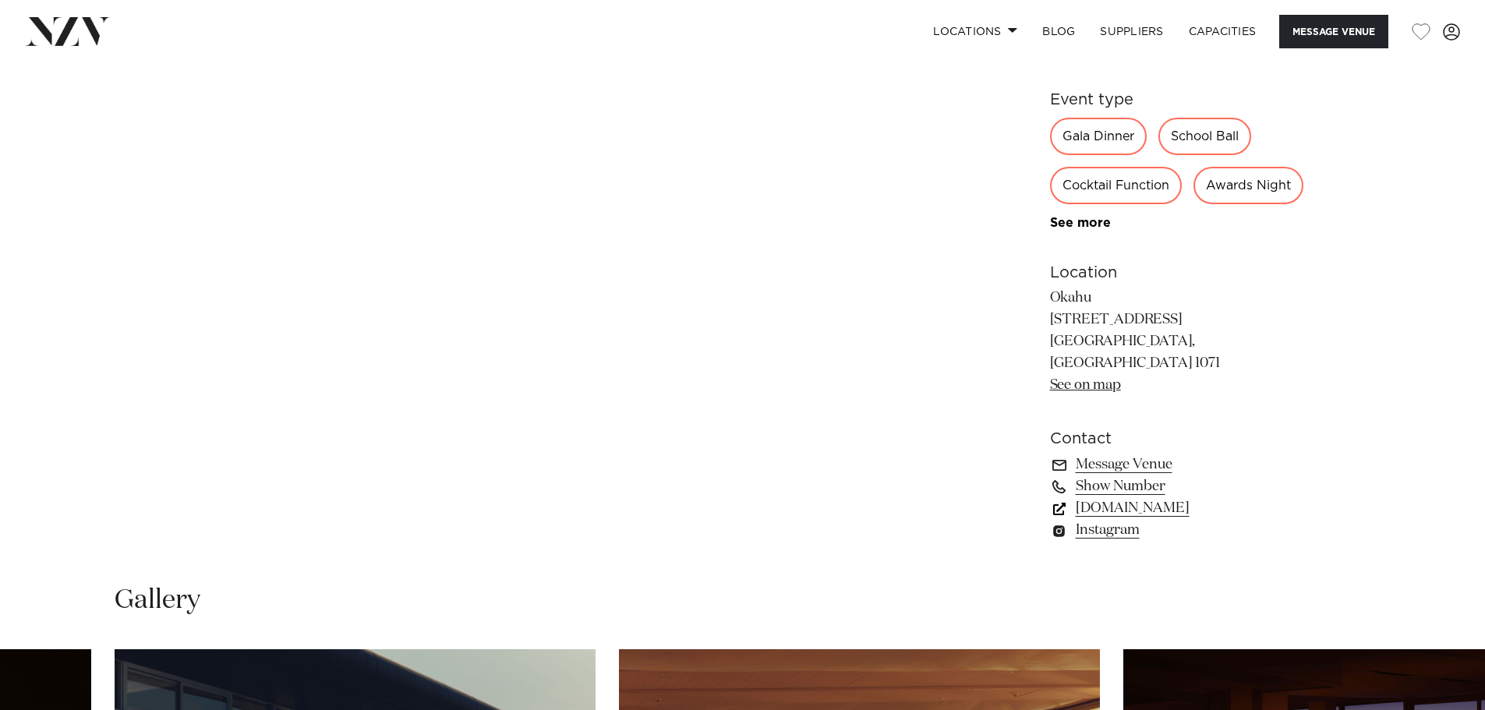
click at [1172, 519] on link "www.okahubay.com" at bounding box center [1177, 508] width 254 height 22
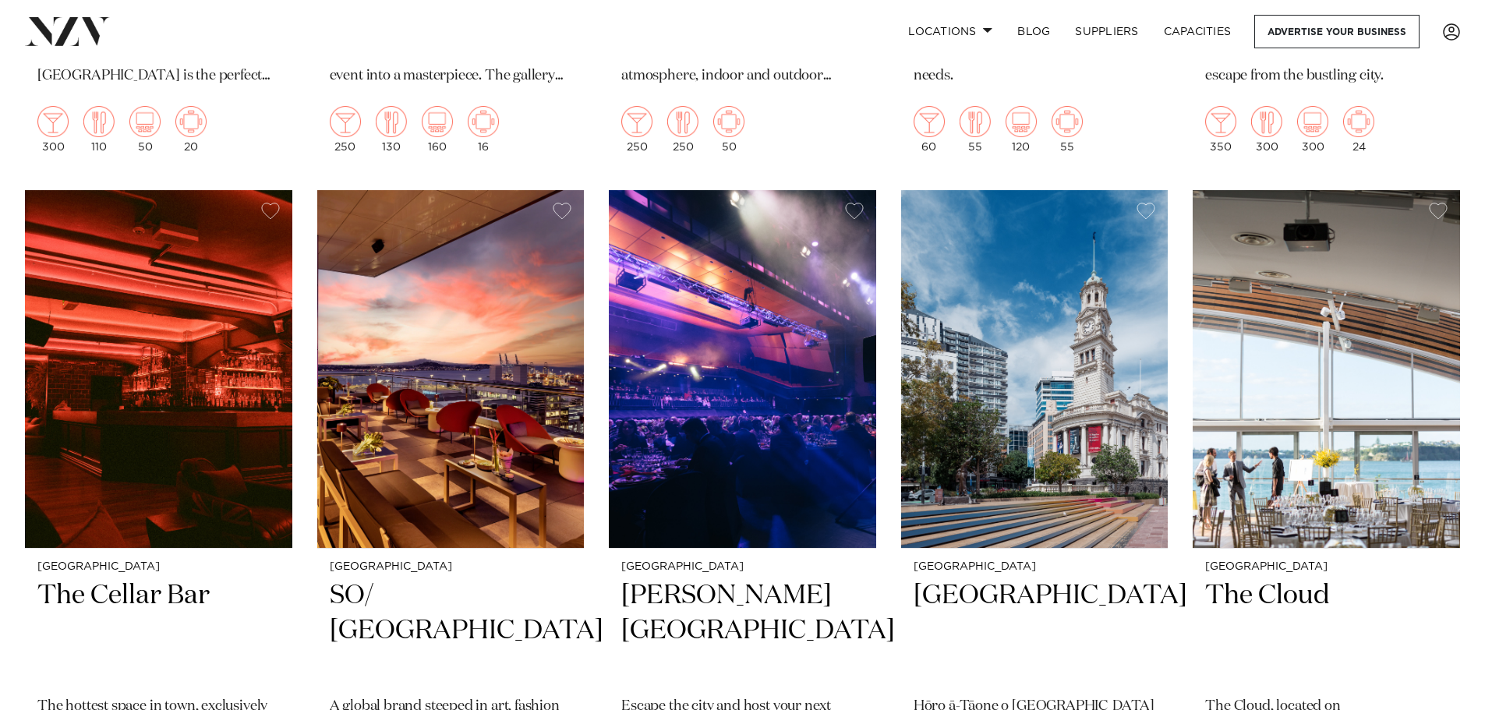
scroll to position [9045, 0]
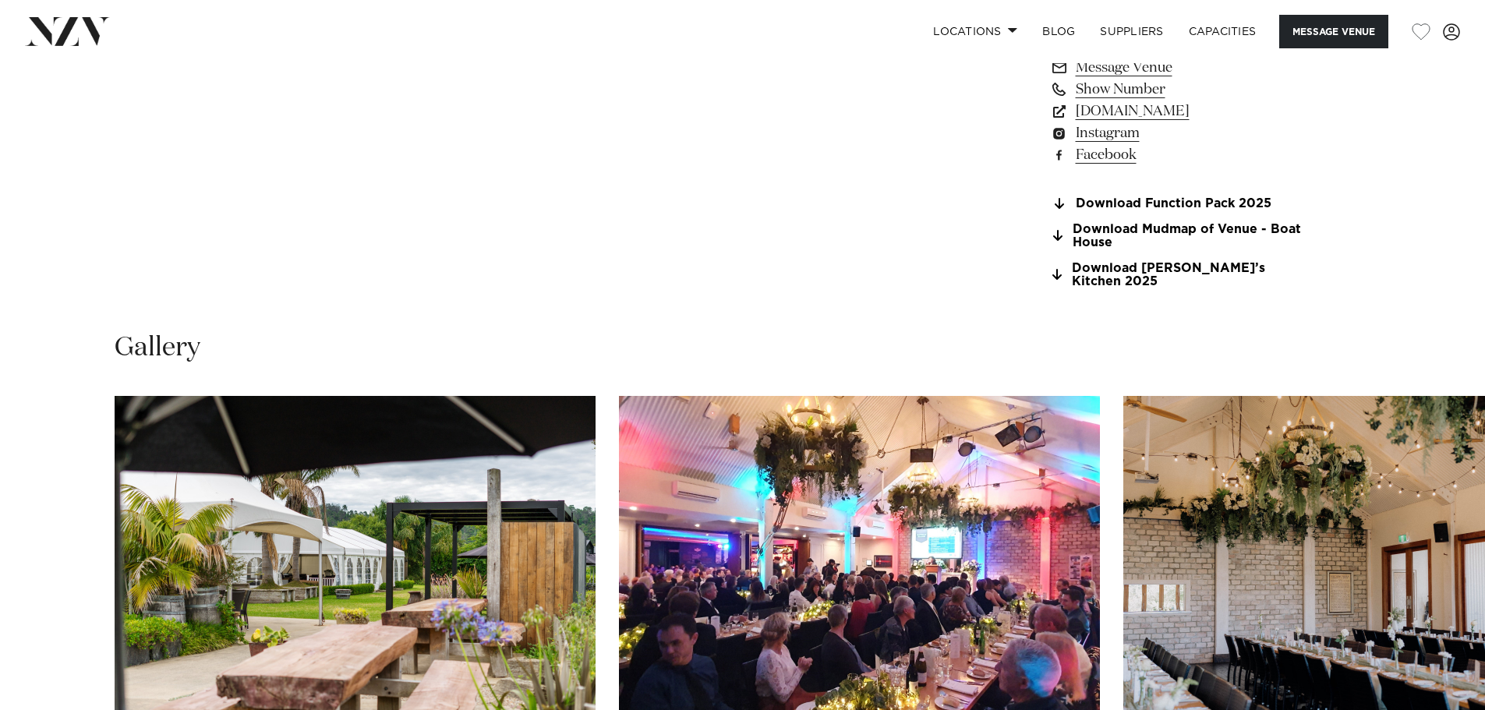
scroll to position [1560, 0]
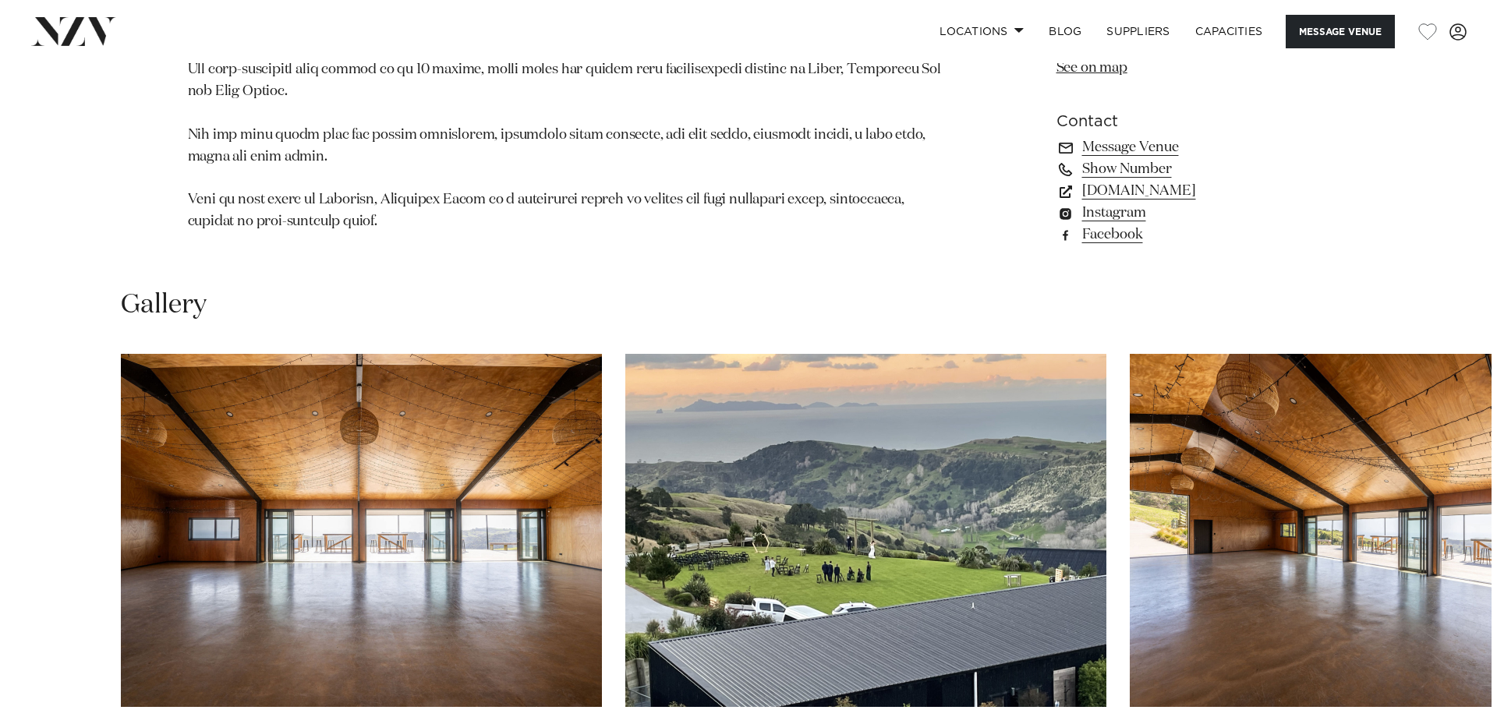
scroll to position [1482, 0]
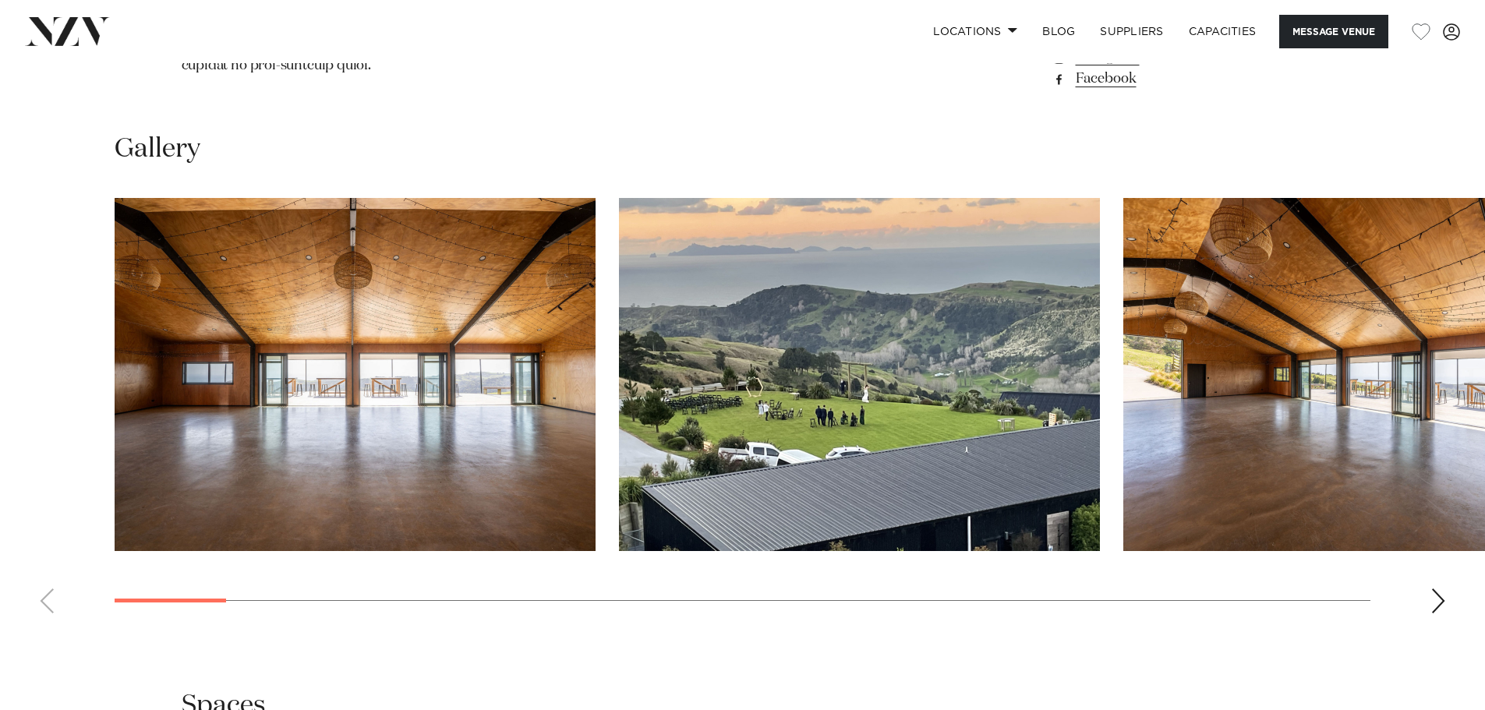
click at [526, 377] on img "1 / 28" at bounding box center [355, 374] width 481 height 353
